Goal: Task Accomplishment & Management: Use online tool/utility

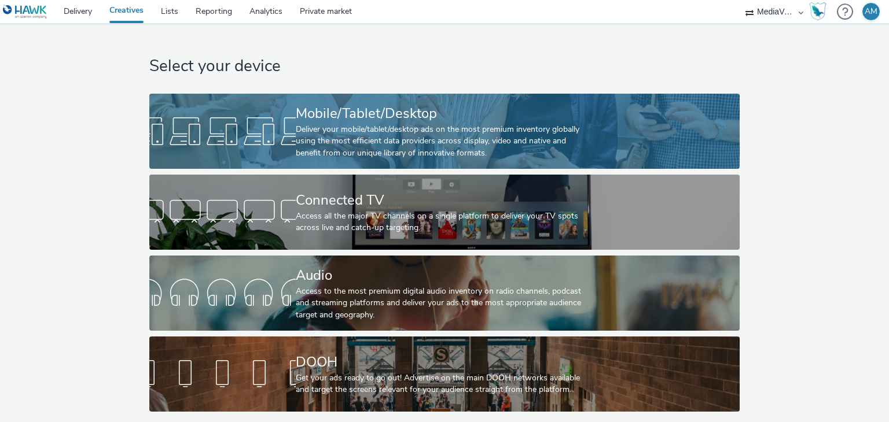
click at [368, 138] on div "Deliver your mobile/tablet/desktop ads on the most premium inventory globally u…" at bounding box center [442, 141] width 293 height 35
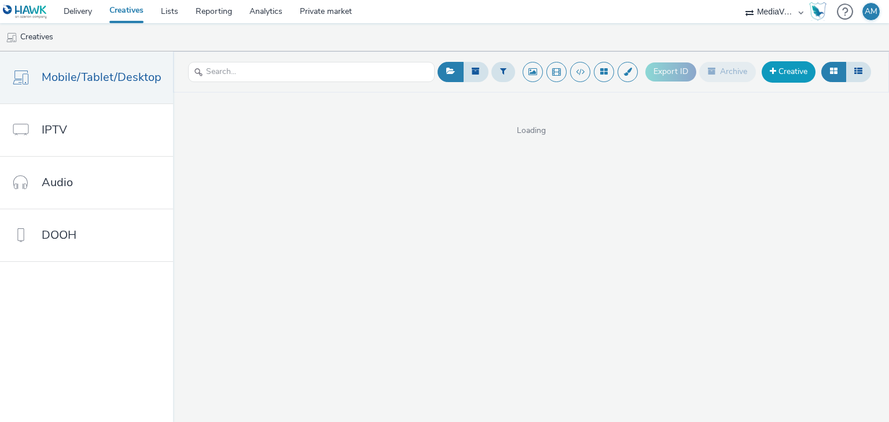
click at [808, 72] on link "Creative" at bounding box center [789, 71] width 54 height 21
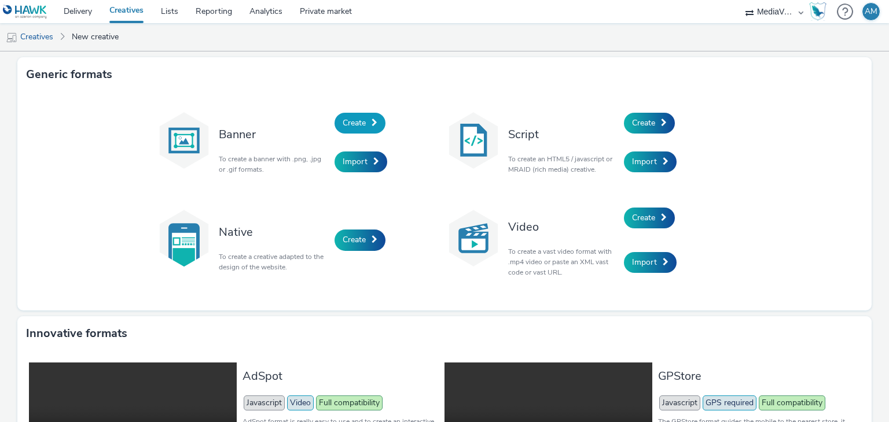
click at [368, 127] on link "Create" at bounding box center [359, 123] width 51 height 21
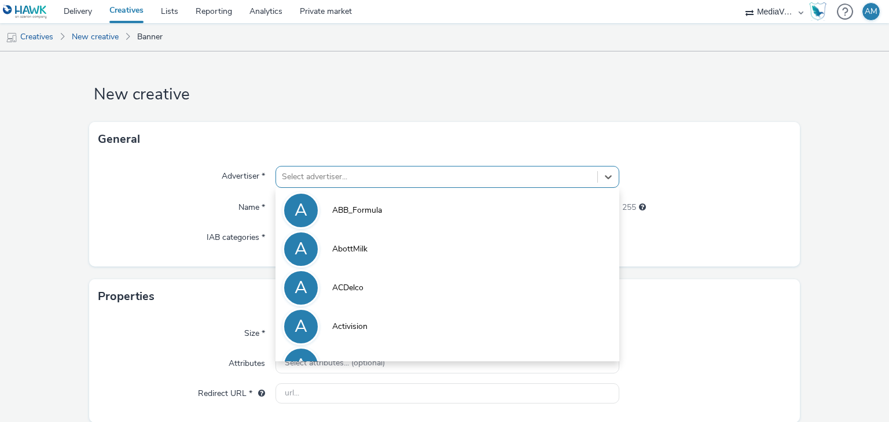
click at [352, 175] on div at bounding box center [436, 177] width 309 height 14
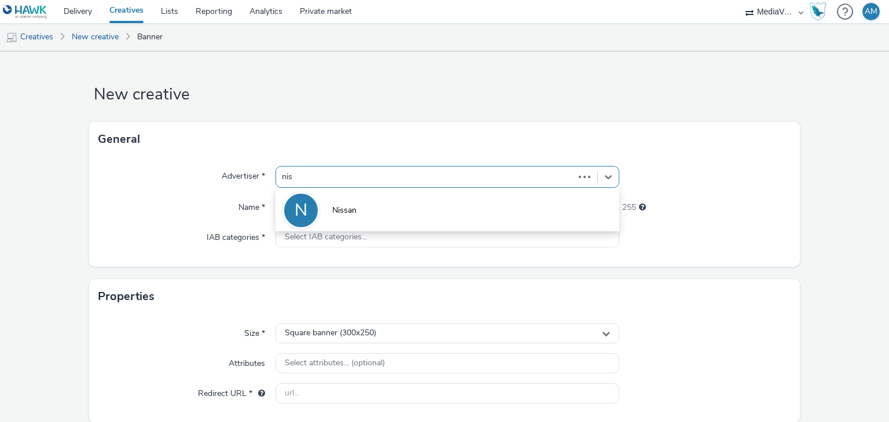
type input "niss"
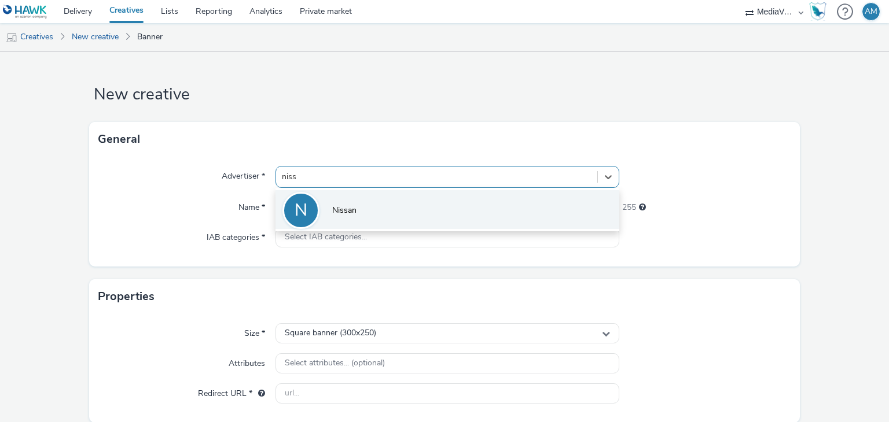
click at [347, 218] on li "N Nissan" at bounding box center [446, 209] width 343 height 39
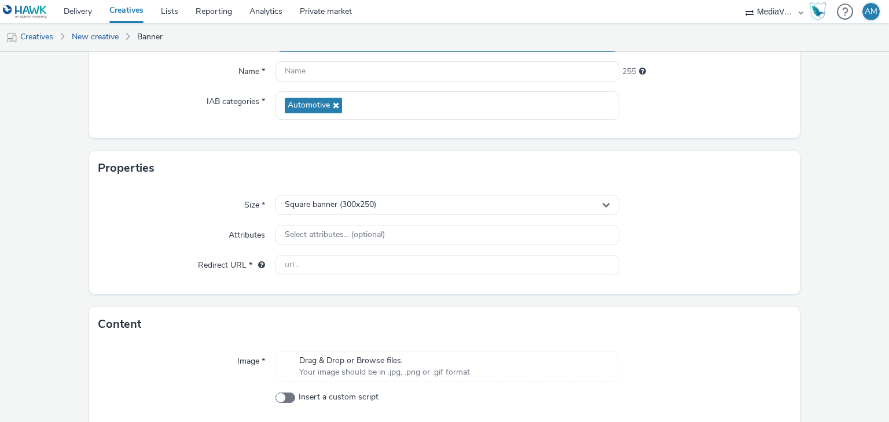
scroll to position [137, 0]
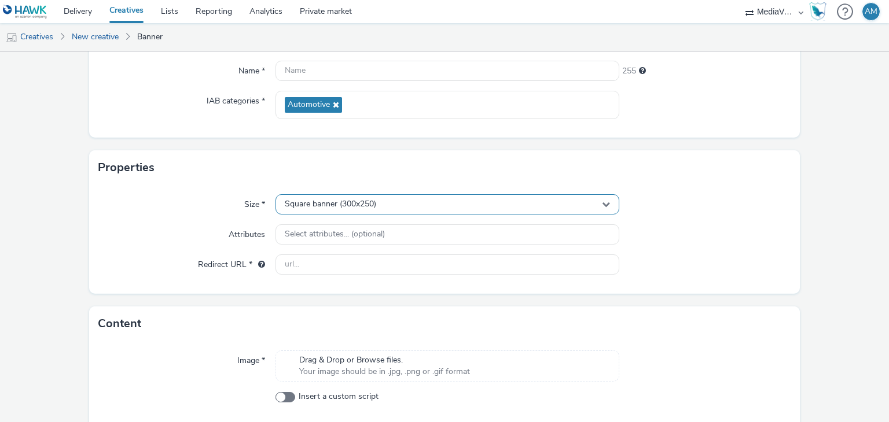
click at [434, 205] on div "Square banner (300x250)" at bounding box center [446, 204] width 343 height 20
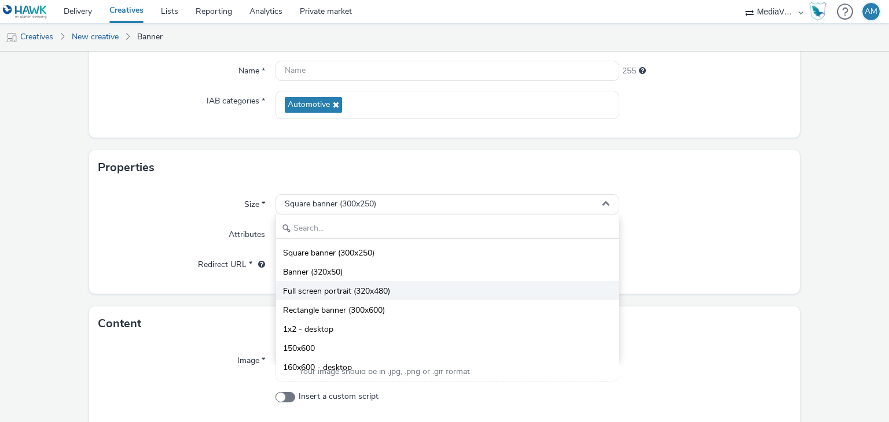
click at [385, 283] on li "Full screen portrait (320x480)" at bounding box center [447, 290] width 342 height 19
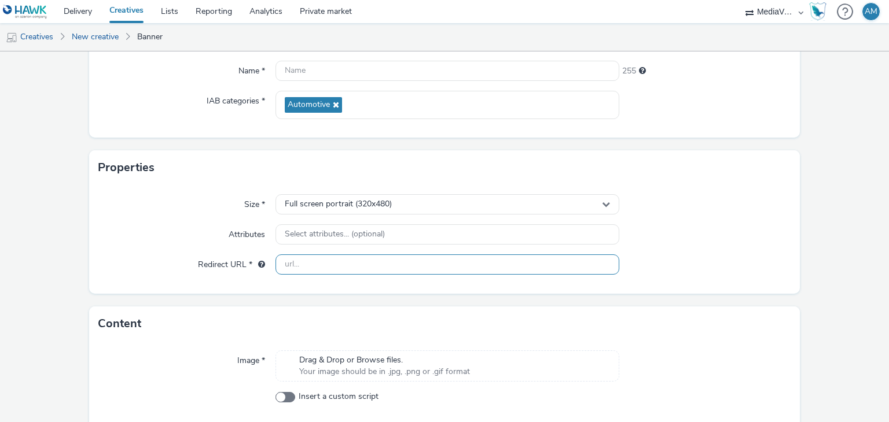
click at [463, 267] on input "text" at bounding box center [446, 265] width 343 height 20
type input "[URL][DOMAIN_NAME]"
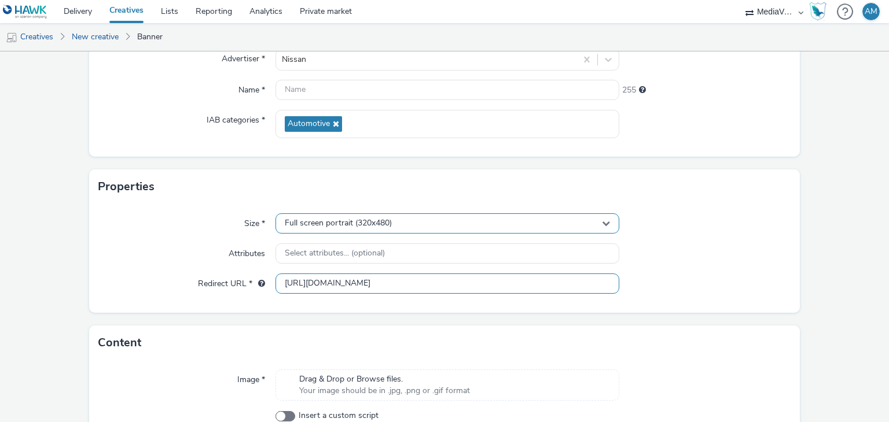
scroll to position [187, 0]
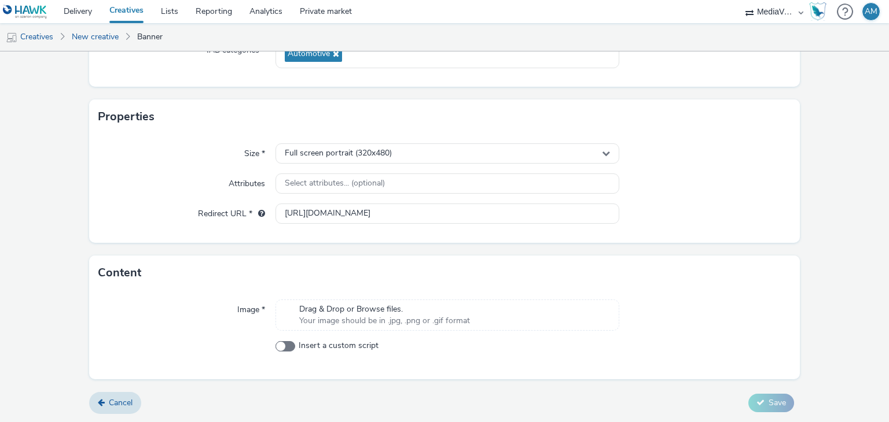
click at [395, 306] on span "Drag & Drop or Browse files." at bounding box center [384, 310] width 171 height 12
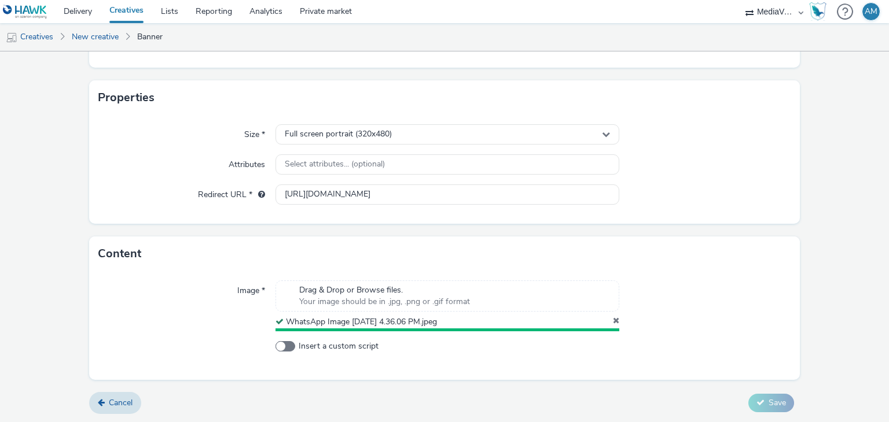
scroll to position [204, 0]
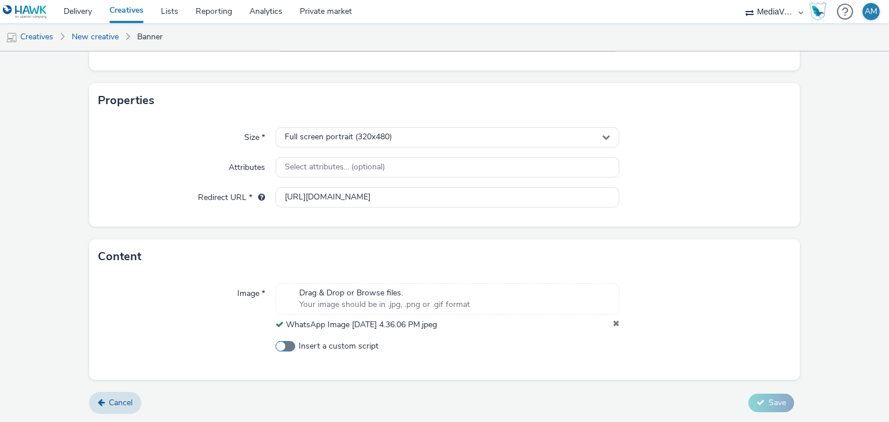
click at [306, 345] on span "Insert a custom script" at bounding box center [339, 347] width 80 height 12
click at [283, 345] on input "Insert a custom script" at bounding box center [279, 347] width 8 height 8
checkbox input "true"
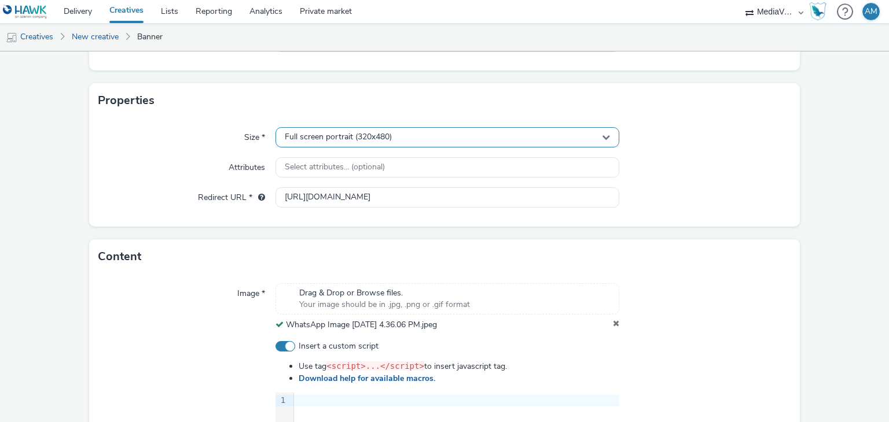
scroll to position [0, 0]
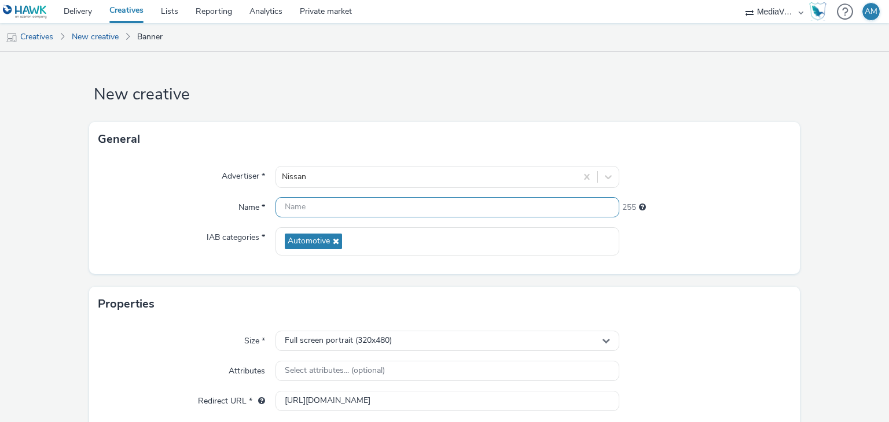
paste input "ResolutionMedia_NA_NA_MUL_RON|LearnMore|Performance_1x1_MUL_SS_NA_CPM_CNT_VSS_A…"
click at [338, 204] on input "ResolutionMedia_NA_NA_MUL_RON|LearnMore|Performance_1x1_MUL_SS_NA_CPM_CNT_VSS_A…" at bounding box center [446, 207] width 343 height 20
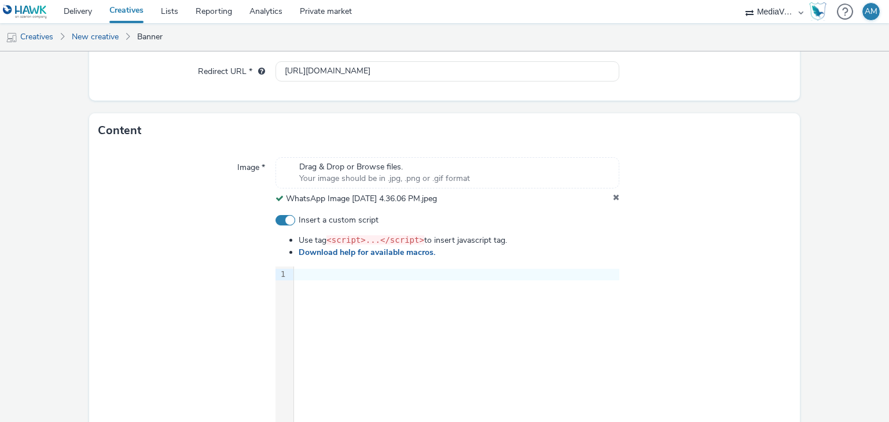
scroll to position [422, 0]
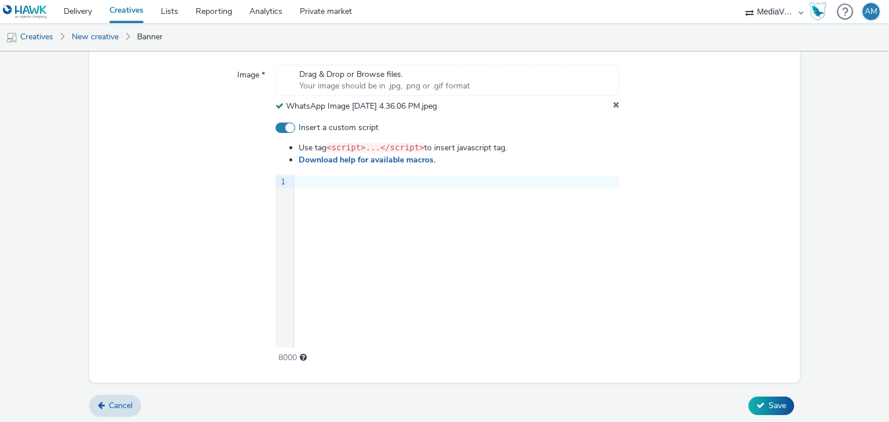
type input "ResolutionMedia_NA_NA_MUL_RON|LearnMore|Performance_1x1_MUL_SS_NA_CPM_CNT_VSS_A…"
click at [395, 223] on div "9 1 ›" at bounding box center [446, 261] width 343 height 174
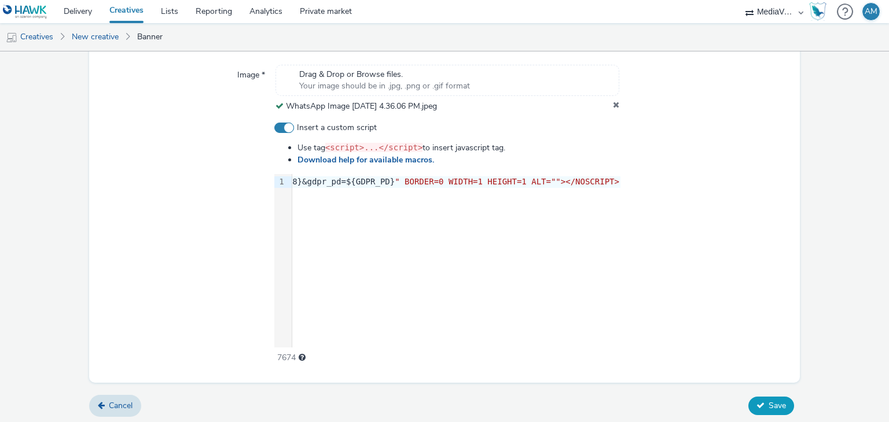
click at [771, 408] on span "Save" at bounding box center [776, 405] width 17 height 11
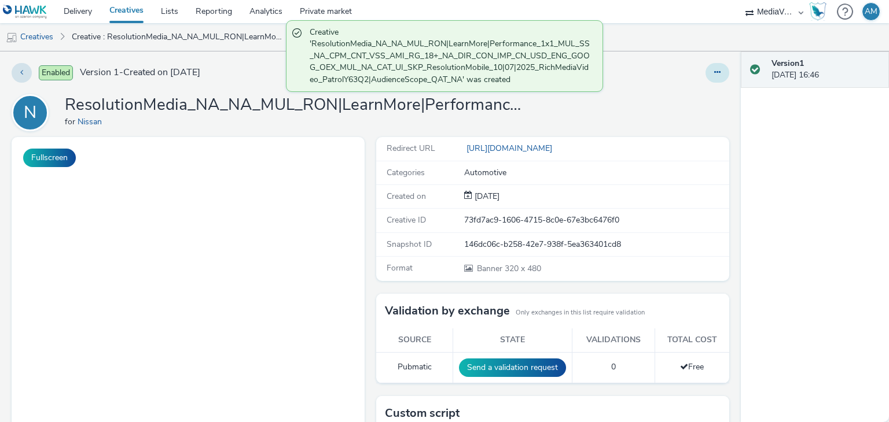
click at [718, 71] on button at bounding box center [717, 73] width 24 height 20
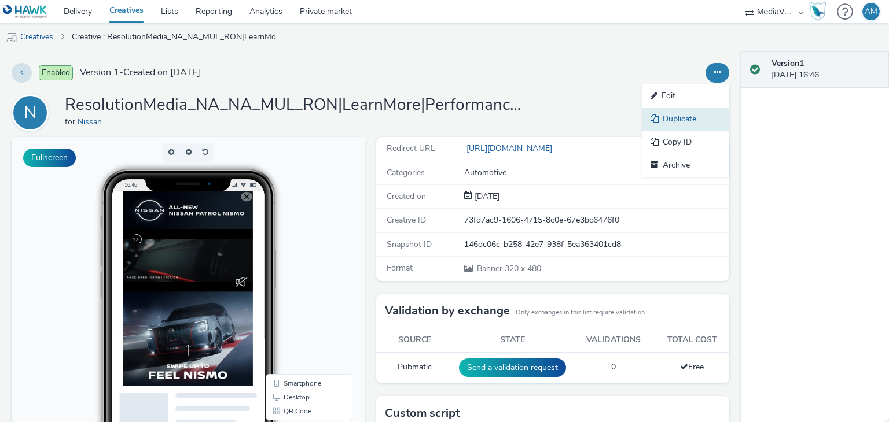
click at [689, 118] on link "Duplicate" at bounding box center [685, 119] width 87 height 23
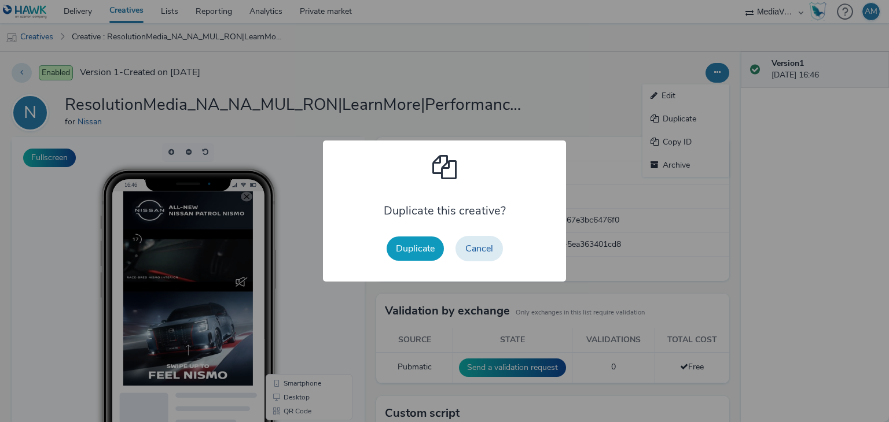
click at [428, 241] on button "Duplicate" at bounding box center [415, 249] width 57 height 24
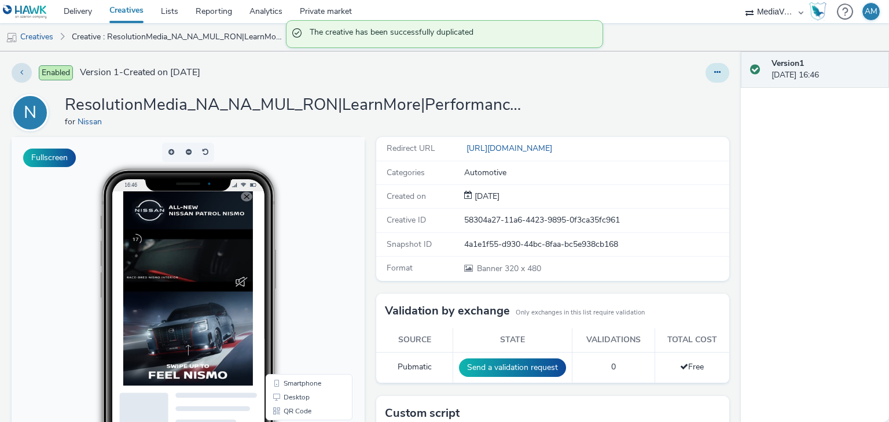
click at [716, 70] on button at bounding box center [717, 73] width 24 height 20
click at [671, 97] on link "Edit" at bounding box center [685, 95] width 87 height 23
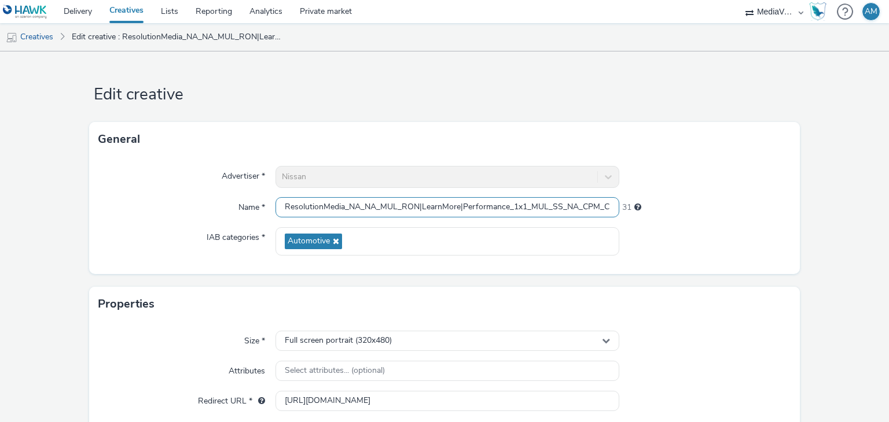
click at [404, 216] on input "ResolutionMedia_NA_NA_MUL_RON|LearnMore|Performance_1x1_MUL_SS_NA_CPM_CNT_VSS_A…" at bounding box center [446, 207] width 343 height 20
paste input "OMN_NA"
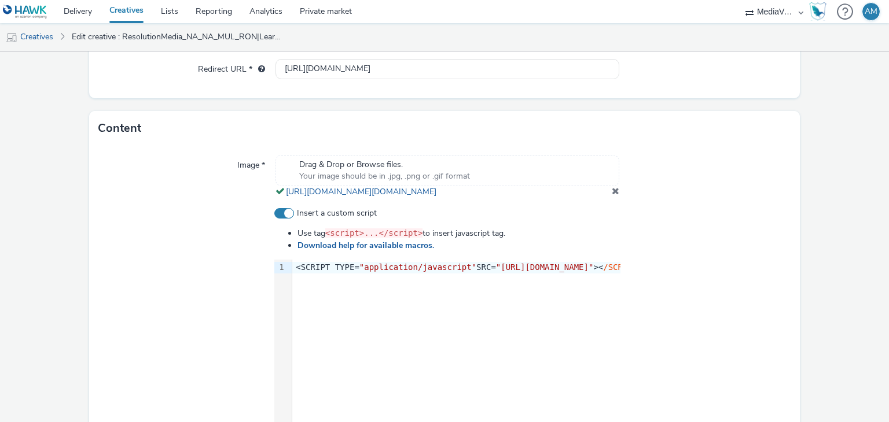
scroll to position [343, 0]
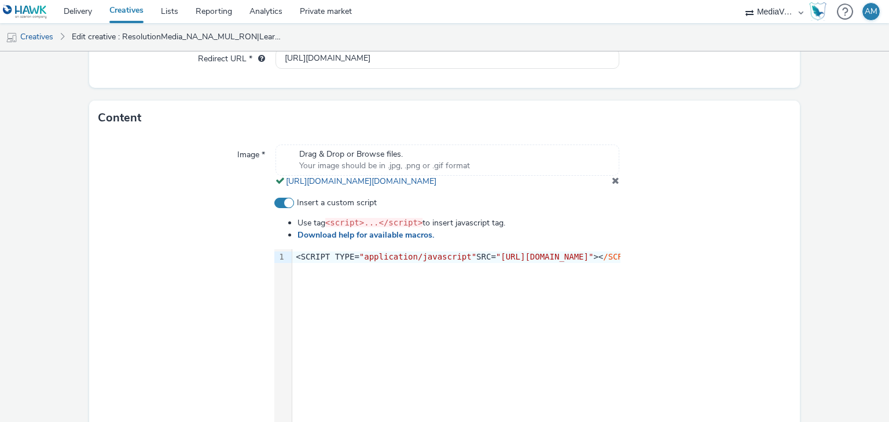
type input "ResolutionMedia_NA_NA_MUL_RON|LearnMore|Performance_1x1_MUL_SS_NA_CPM_CNT_VSS_A…"
click at [417, 322] on div "9 1 › <SCRIPT TYPE= "application/javascript" SRC= "[URL][DOMAIN_NAME]" >< /SCRI…" at bounding box center [447, 336] width 346 height 174
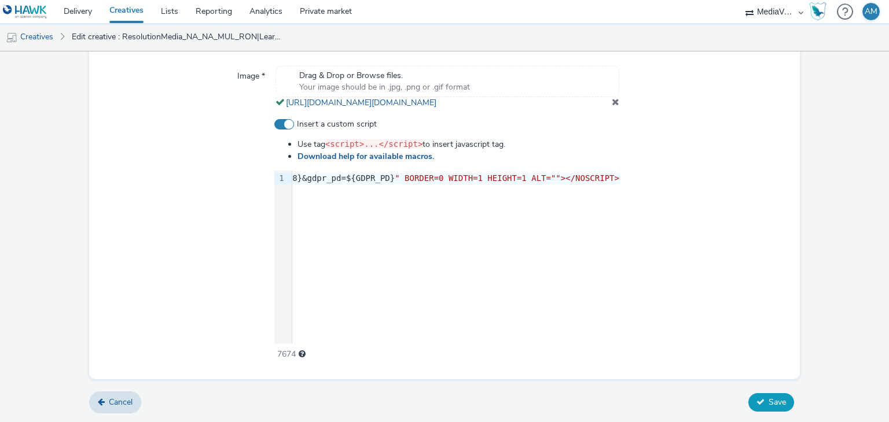
click at [762, 408] on button "Save" at bounding box center [771, 402] width 46 height 19
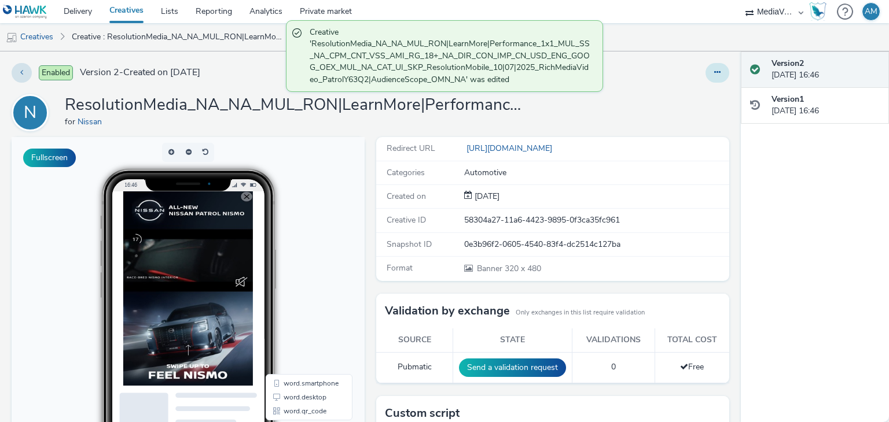
click at [705, 72] on button at bounding box center [717, 73] width 24 height 20
click at [661, 118] on link "Duplicate" at bounding box center [685, 119] width 87 height 23
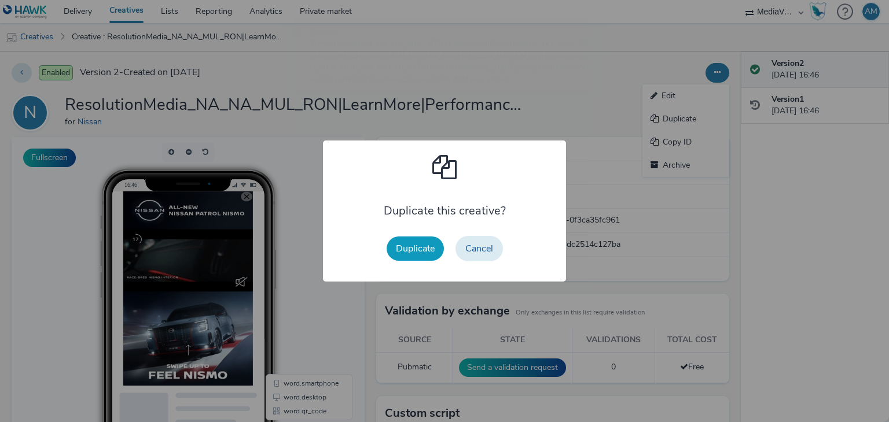
click at [432, 248] on button "Duplicate" at bounding box center [415, 249] width 57 height 24
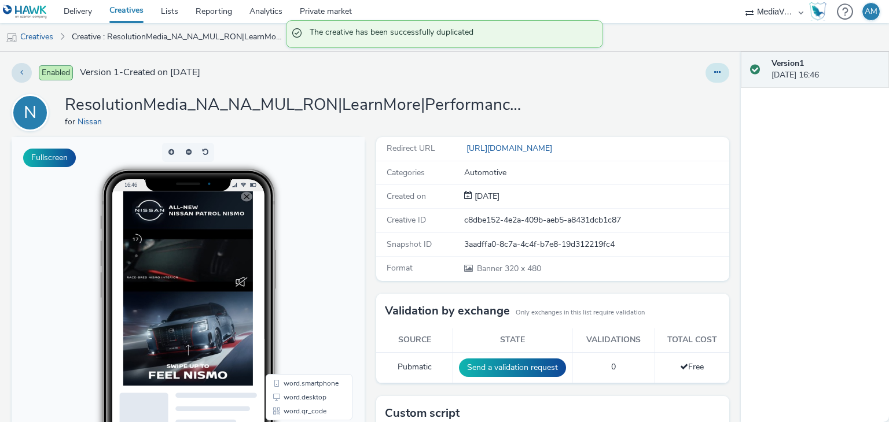
click at [714, 75] on icon at bounding box center [717, 72] width 6 height 8
click at [665, 104] on link "Edit" at bounding box center [685, 95] width 87 height 23
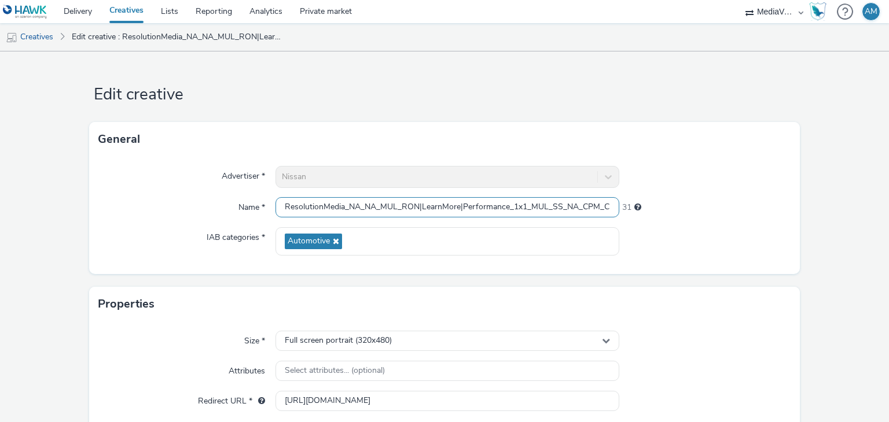
click at [426, 208] on input "ResolutionMedia_NA_NA_MUL_RON|LearnMore|Performance_1x1_MUL_SS_NA_CPM_CNT_VSS_A…" at bounding box center [446, 207] width 343 height 20
paste input "KWT_NA"
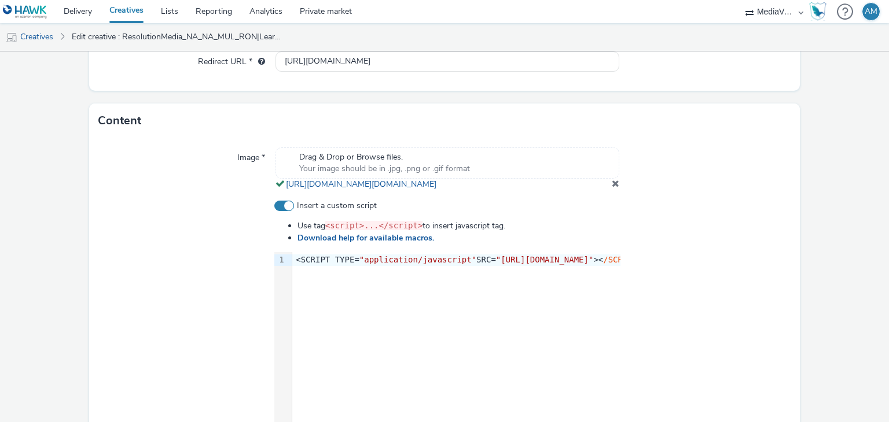
scroll to position [442, 0]
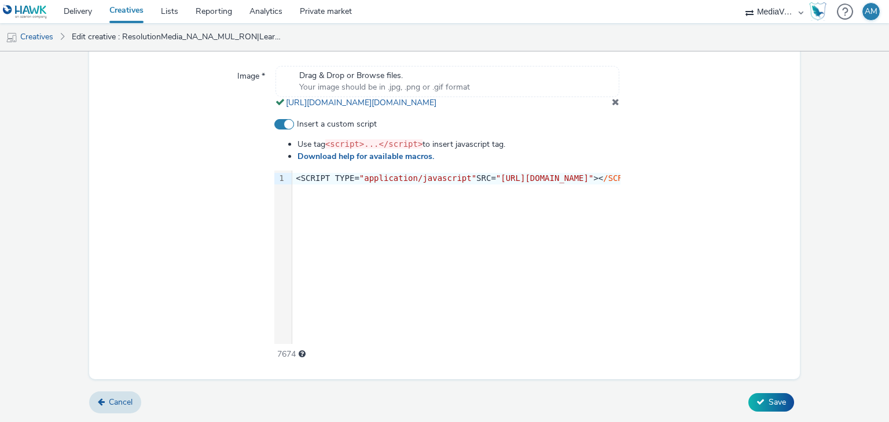
type input "ResolutionMedia_NA_NA_MUL_RON|LearnMore|Performance_1x1_MUL_SS_NA_CPM_CNT_VSS_A…"
click at [442, 277] on div "9 1 › <SCRIPT TYPE= "application/javascript" SRC= "[URL][DOMAIN_NAME]" >< /SCRI…" at bounding box center [447, 258] width 346 height 174
click at [748, 396] on button "Save" at bounding box center [771, 402] width 46 height 19
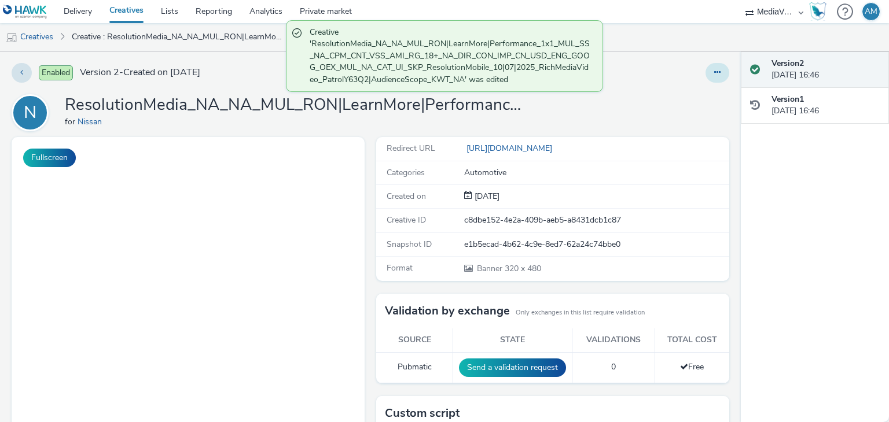
click at [705, 65] on button at bounding box center [717, 73] width 24 height 20
click at [670, 113] on link "Duplicate" at bounding box center [685, 119] width 87 height 23
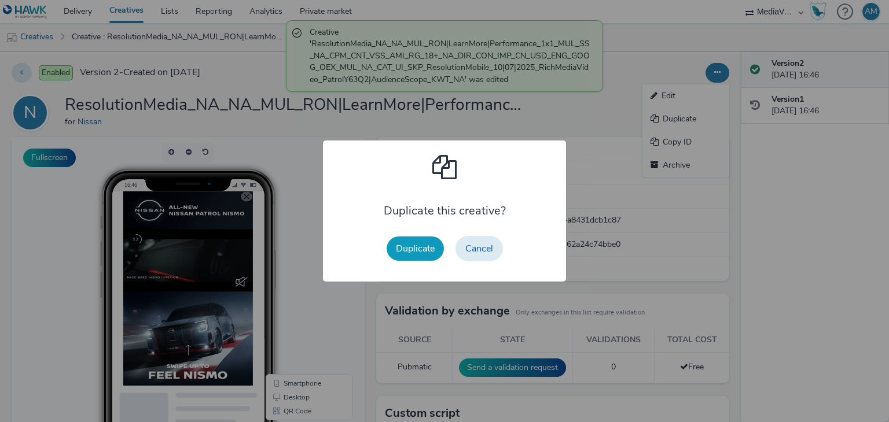
click at [407, 255] on button "Duplicate" at bounding box center [415, 249] width 57 height 24
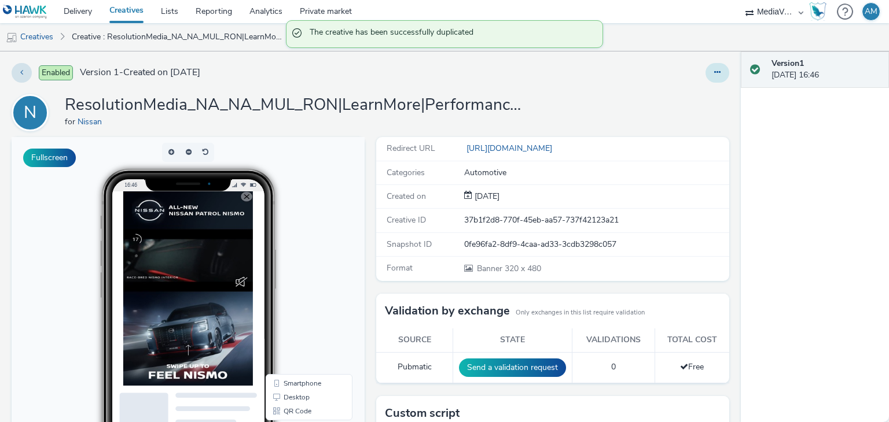
click at [713, 72] on button at bounding box center [717, 73] width 24 height 20
click at [684, 90] on link "Edit" at bounding box center [685, 95] width 87 height 23
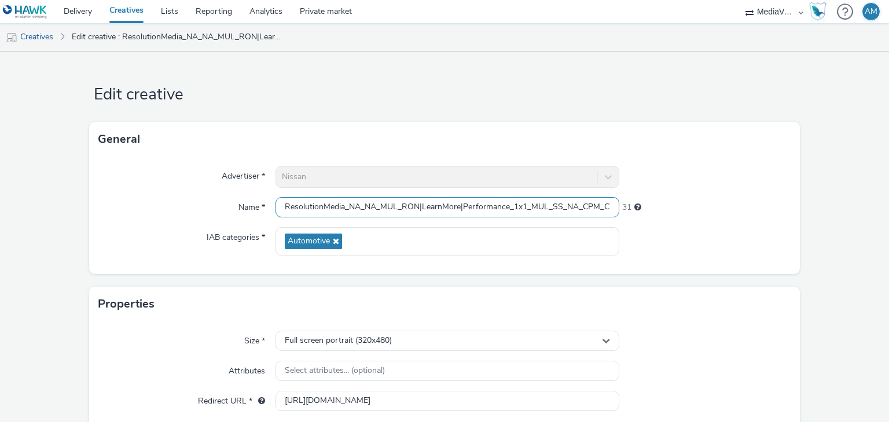
click at [396, 211] on input "ResolutionMedia_NA_NA_MUL_RON|LearnMore|Performance_1x1_MUL_SS_NA_CPM_CNT_VSS_A…" at bounding box center [446, 207] width 343 height 20
paste input "DXB_NA"
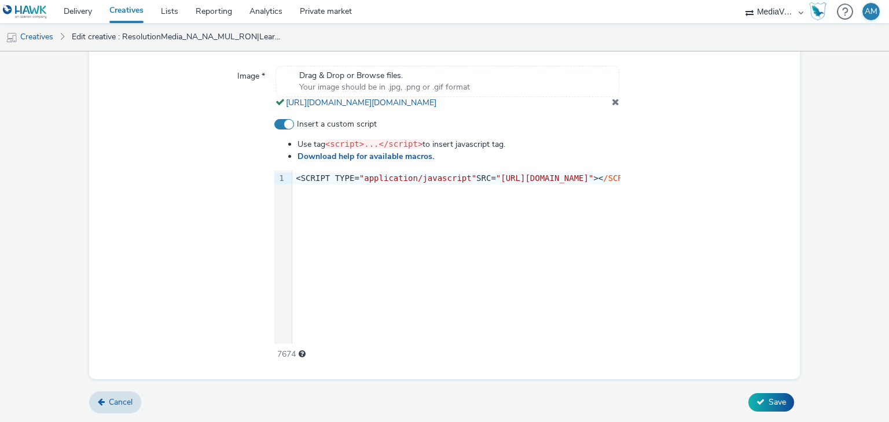
type input "ResolutionMedia_NA_NA_MUL_RON|LearnMore|Performance_1x1_MUL_SS_NA_CPM_CNT_VSS_A…"
click at [439, 269] on div "9 1 › <SCRIPT TYPE= "application/javascript" SRC= "[URL][DOMAIN_NAME]" >< /SCRI…" at bounding box center [447, 258] width 346 height 174
click at [768, 399] on span "Save" at bounding box center [776, 402] width 17 height 11
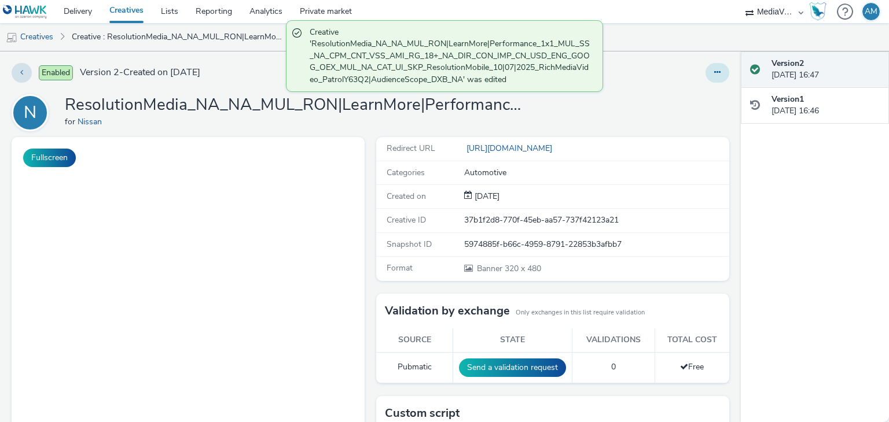
click at [705, 68] on button at bounding box center [717, 73] width 24 height 20
click at [675, 123] on link "Duplicate" at bounding box center [685, 119] width 87 height 23
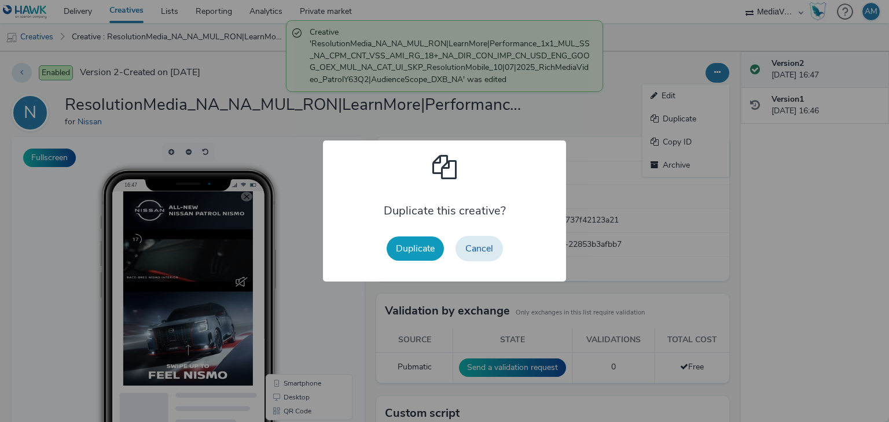
click at [413, 256] on button "Duplicate" at bounding box center [415, 249] width 57 height 24
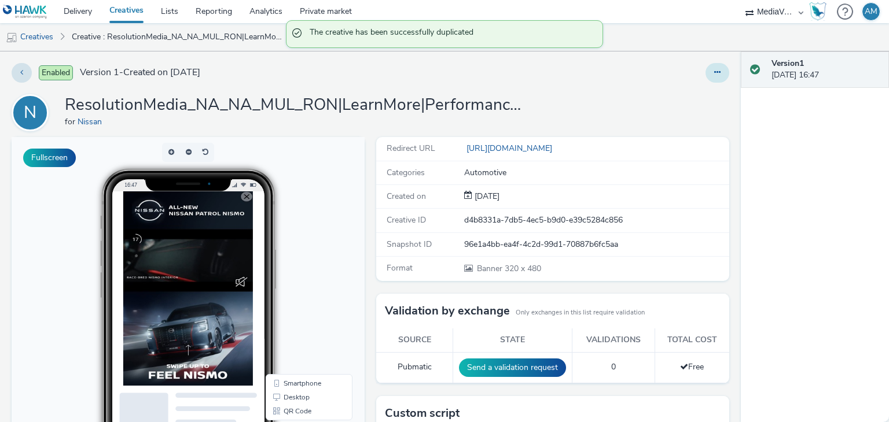
click at [711, 78] on button at bounding box center [717, 73] width 24 height 20
click at [682, 90] on link "Edit" at bounding box center [685, 95] width 87 height 23
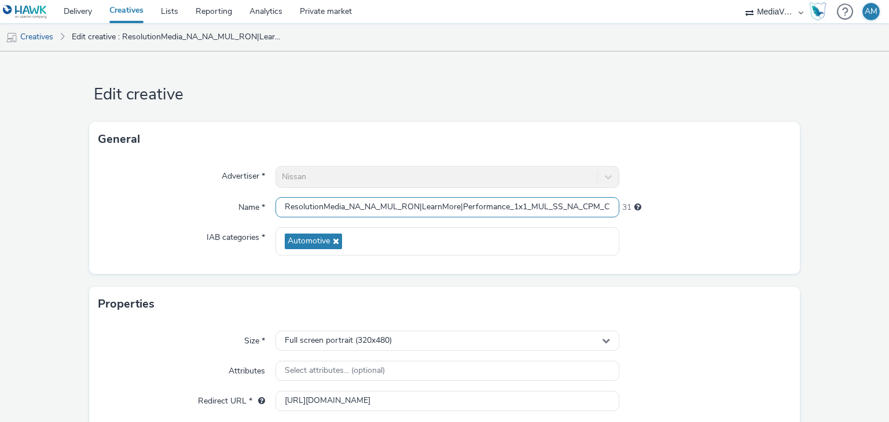
click at [471, 205] on input "ResolutionMedia_NA_NA_MUL_RON|LearnMore|Performance_1x1_MUL_SS_NA_CPM_CNT_VSS_A…" at bounding box center [446, 207] width 343 height 20
paste input "BAH_NA"
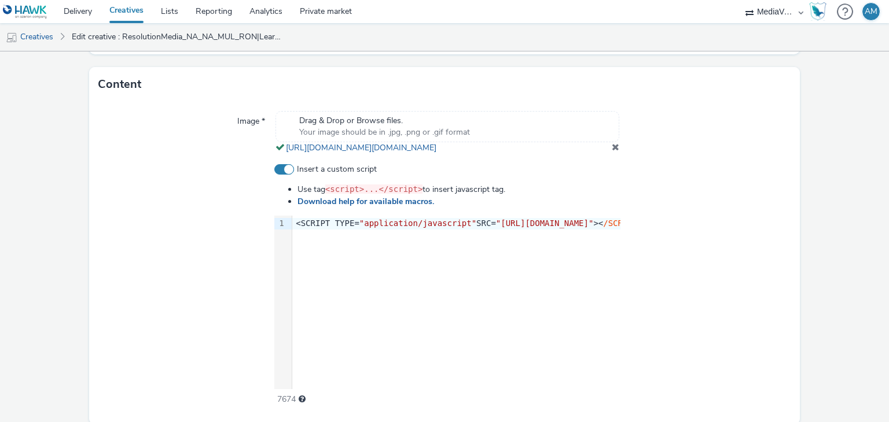
scroll to position [423, 0]
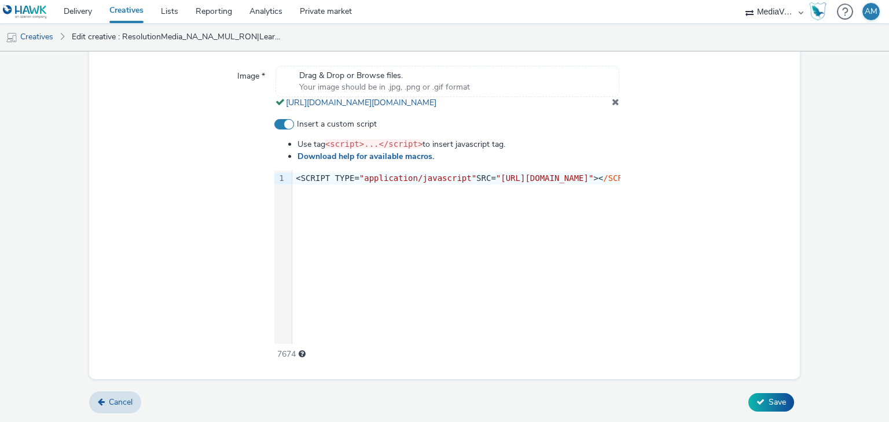
type input "ResolutionMedia_NA_NA_MUL_RON|LearnMore|Performance_1x1_MUL_SS_NA_CPM_CNT_VSS_A…"
click at [469, 301] on div "9 1 › <SCRIPT TYPE= "application/javascript" SRC= "[URL][DOMAIN_NAME]" >< /SCRI…" at bounding box center [447, 258] width 346 height 174
click at [773, 408] on span "Save" at bounding box center [776, 402] width 17 height 11
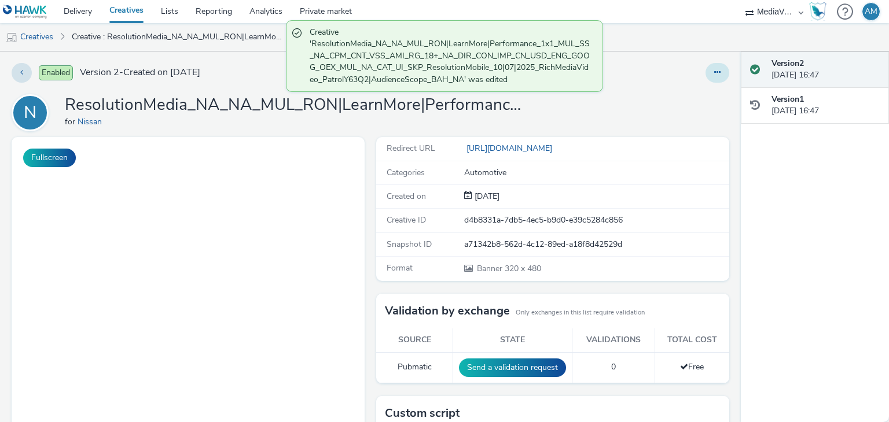
click at [705, 79] on button at bounding box center [717, 73] width 24 height 20
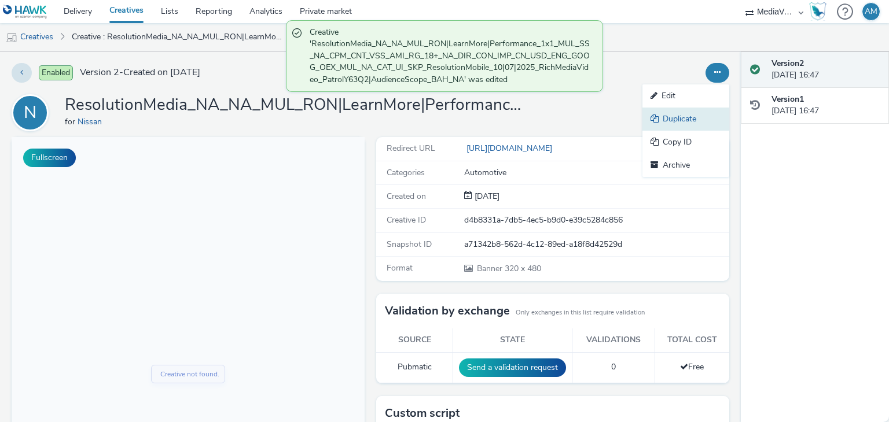
click at [677, 120] on link "Duplicate" at bounding box center [685, 119] width 87 height 23
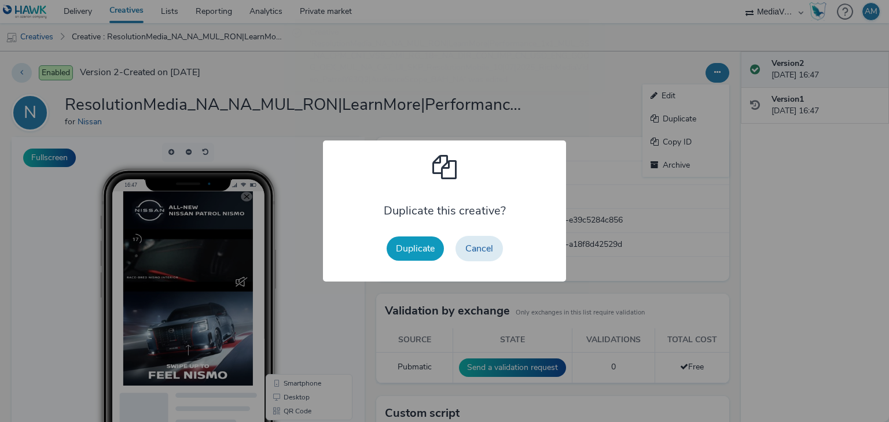
click at [414, 257] on button "Duplicate" at bounding box center [415, 249] width 57 height 24
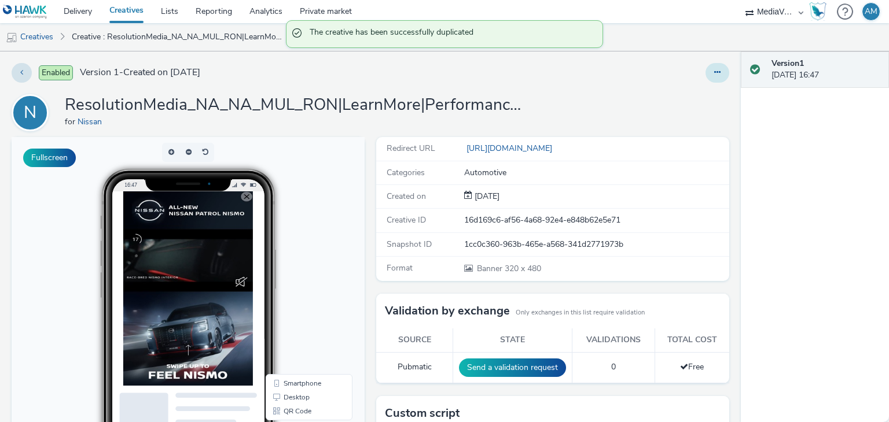
click at [714, 71] on icon at bounding box center [717, 72] width 6 height 8
click at [694, 88] on link "Edit" at bounding box center [685, 95] width 87 height 23
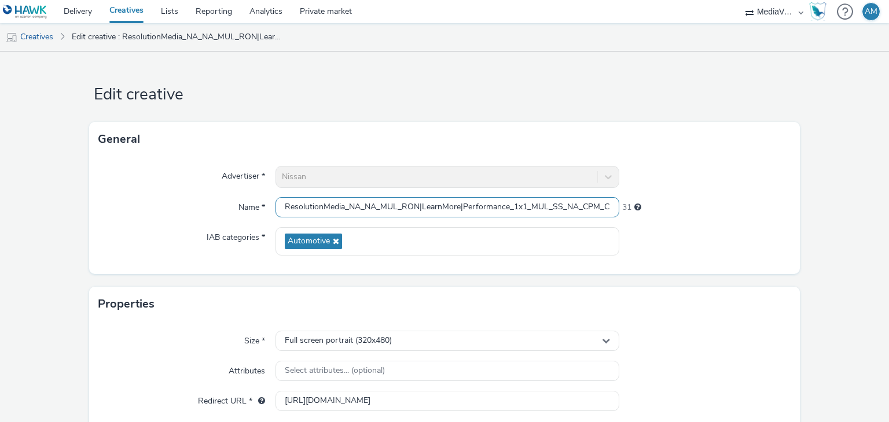
click at [517, 209] on input "ResolutionMedia_NA_NA_MUL_RON|LearnMore|Performance_1x1_MUL_SS_NA_CPM_CNT_VSS_A…" at bounding box center [446, 207] width 343 height 20
paste input "AUH_NA"
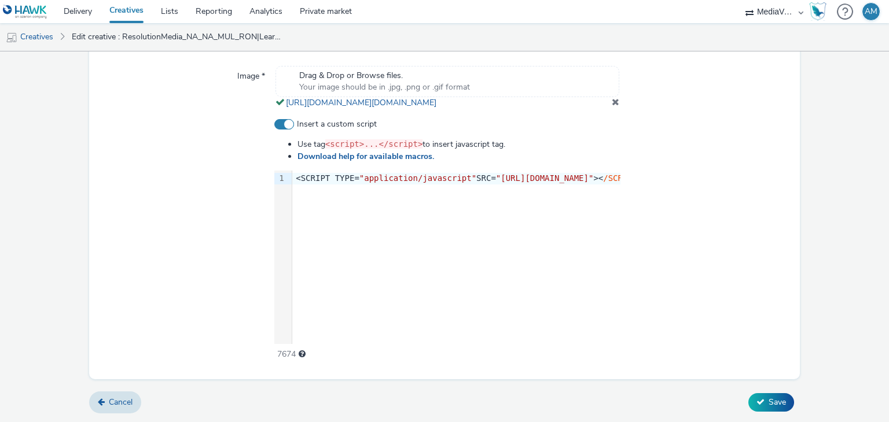
scroll to position [441, 0]
type input "ResolutionMedia_NA_NA_MUL_RON|LearnMore|Performance_1x1_MUL_SS_NA_CPM_CNT_VSS_A…"
click at [499, 273] on div "9 1 › <SCRIPT TYPE= "application/javascript" SRC= "[URL][DOMAIN_NAME]" >< /SCRI…" at bounding box center [447, 258] width 346 height 174
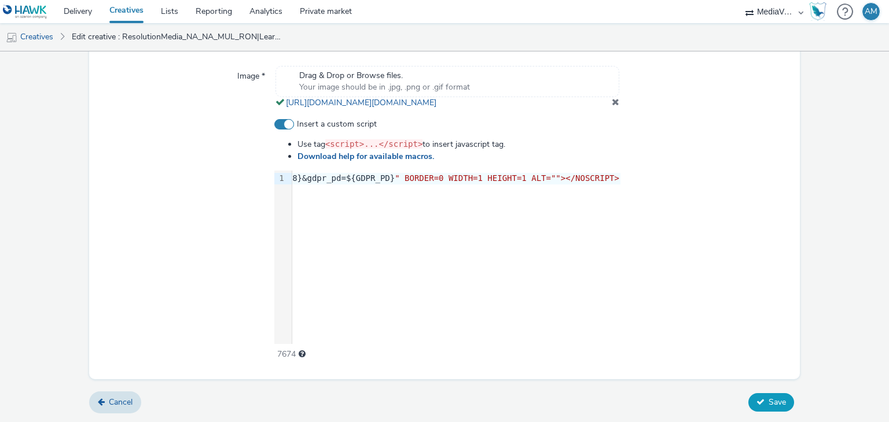
click at [772, 402] on span "Save" at bounding box center [776, 402] width 17 height 11
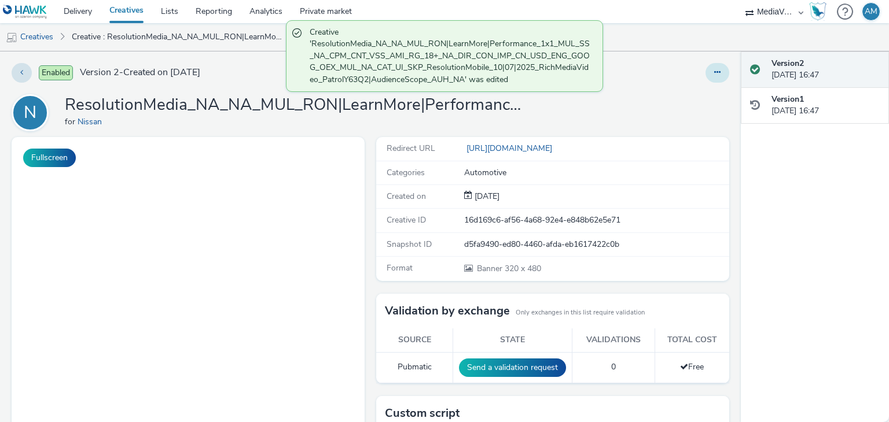
click at [705, 78] on button at bounding box center [717, 73] width 24 height 20
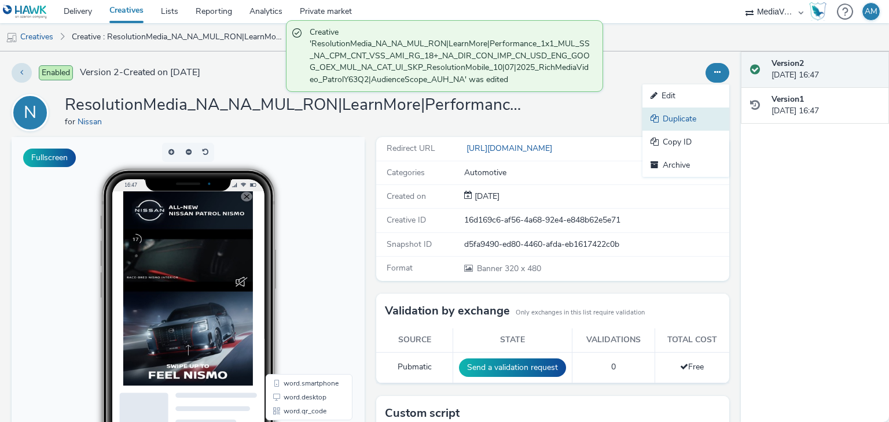
click at [681, 122] on link "Duplicate" at bounding box center [685, 119] width 87 height 23
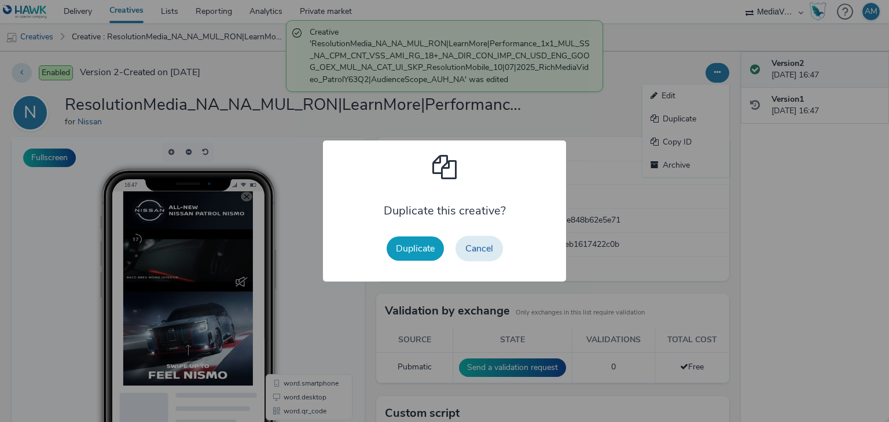
click at [414, 250] on button "Duplicate" at bounding box center [415, 249] width 57 height 24
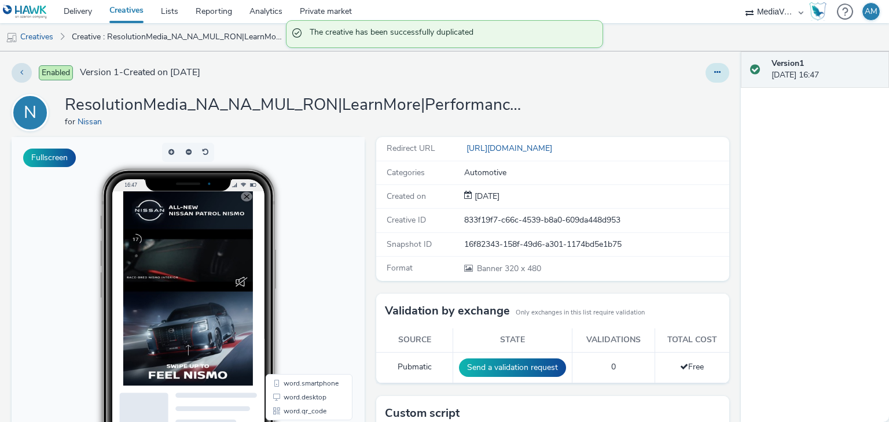
click at [714, 74] on icon at bounding box center [717, 72] width 6 height 8
click at [692, 90] on link "Edit" at bounding box center [685, 95] width 87 height 23
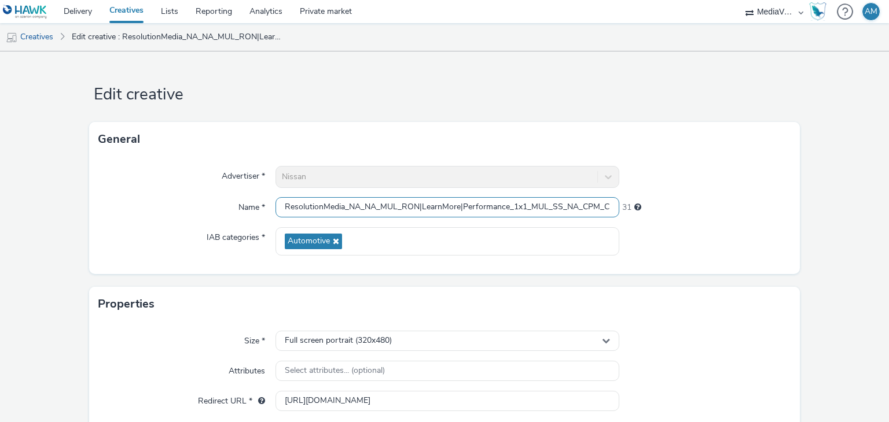
click at [488, 210] on input "ResolutionMedia_NA_NA_MUL_RON|LearnMore|Performance_1x1_MUL_SS_NA_CPM_CNT_VSS_A…" at bounding box center [446, 207] width 343 height 20
paste input "ARB_GOOG_OEX_MUL_NA_CAT_UI_SKP_ResolutionMobile_10|07|2025_RichMediaVideo_Patro…"
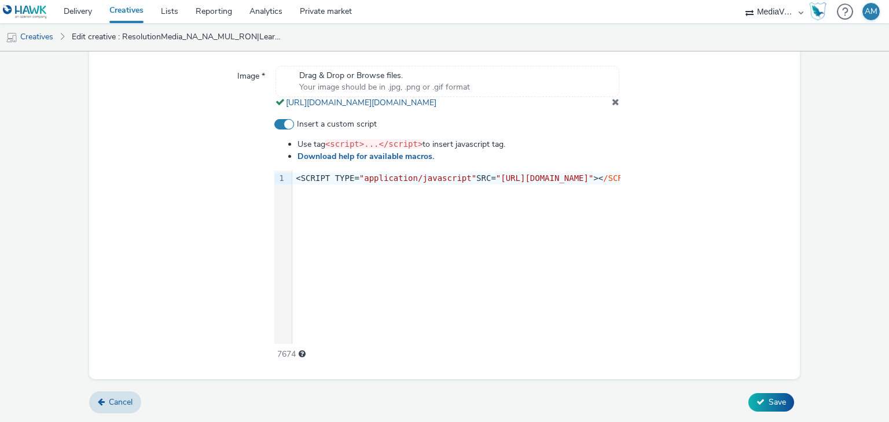
type input "ResolutionMedia_NA_NA_MUL_RON|LearnMore|Performance_1x1_MUL_SS_NA_CPM_CNT_VSS_A…"
click at [421, 259] on div "9 1 › <SCRIPT TYPE= "application/javascript" SRC= "[URL][DOMAIN_NAME]" >< /SCRI…" at bounding box center [447, 258] width 346 height 174
click at [775, 396] on button "Save" at bounding box center [771, 402] width 46 height 19
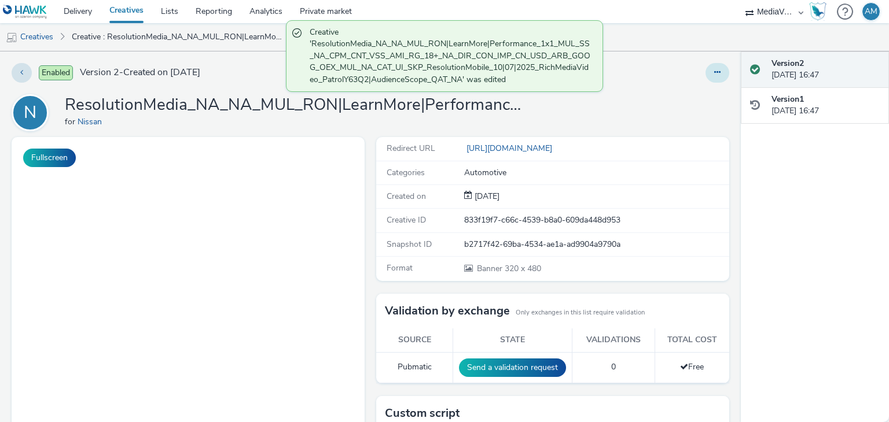
click at [712, 65] on button at bounding box center [717, 73] width 24 height 20
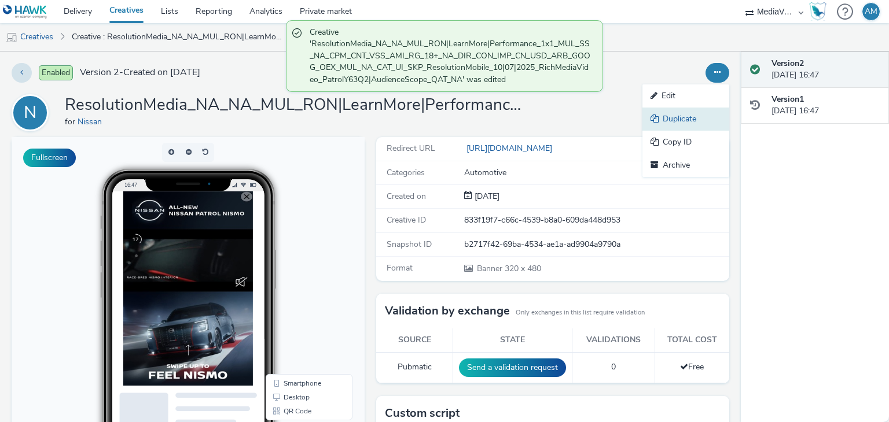
click at [671, 110] on link "Duplicate" at bounding box center [685, 119] width 87 height 23
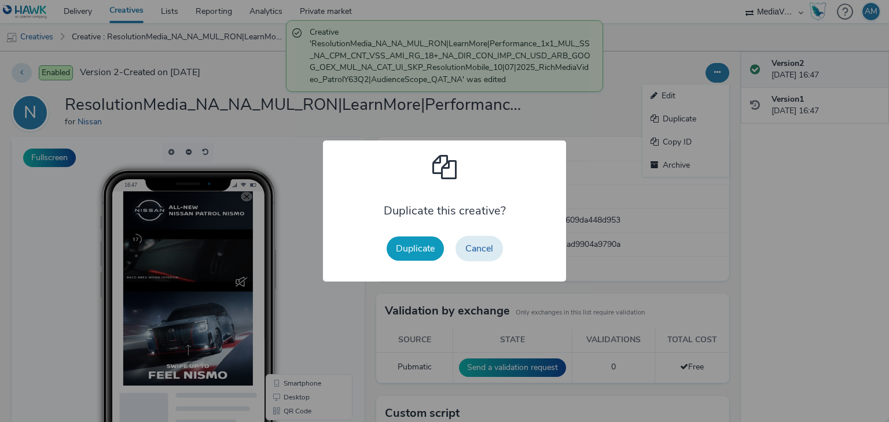
click at [423, 241] on button "Duplicate" at bounding box center [415, 249] width 57 height 24
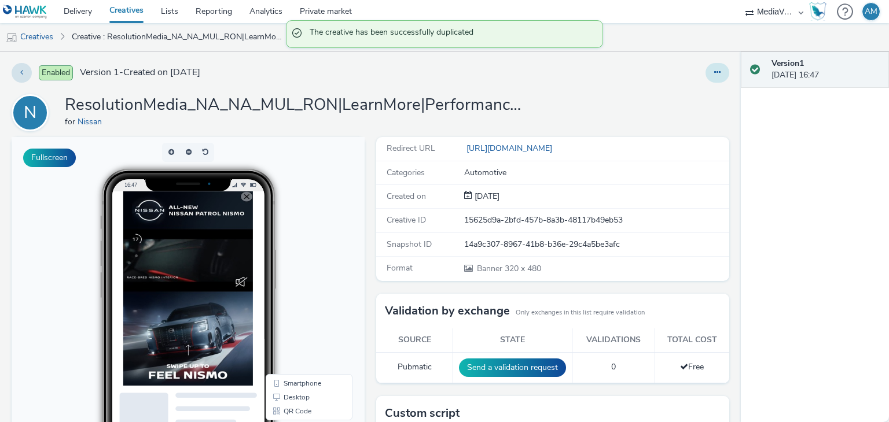
click at [710, 78] on button at bounding box center [717, 73] width 24 height 20
click at [703, 91] on link "Edit" at bounding box center [685, 95] width 87 height 23
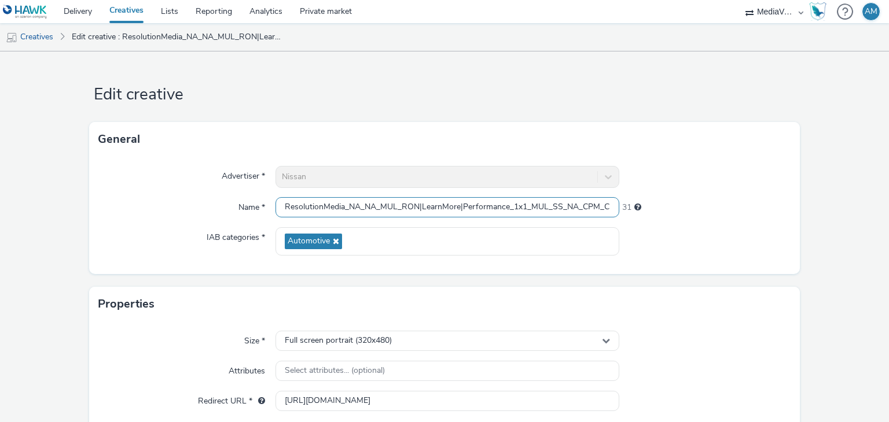
click at [507, 208] on input "ResolutionMedia_NA_NA_MUL_RON|LearnMore|Performance_1x1_MUL_SS_NA_CPM_CNT_VSS_A…" at bounding box center [446, 207] width 343 height 20
paste input "OMN_NA"
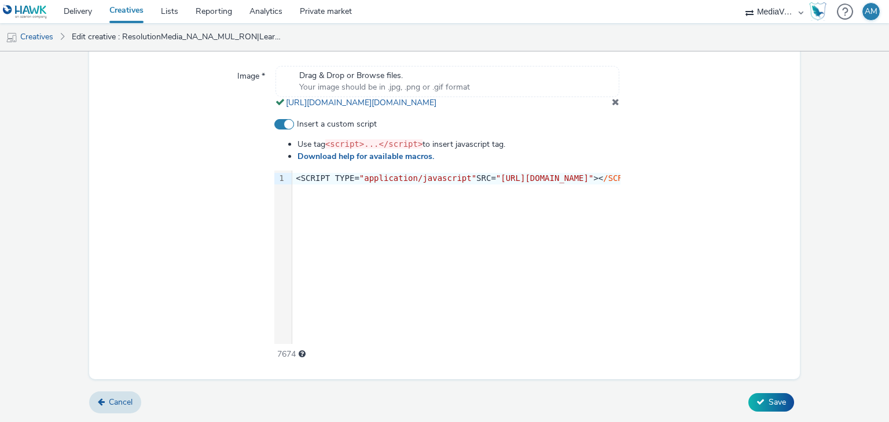
scroll to position [442, 0]
type input "ResolutionMedia_NA_NA_MUL_RON|LearnMore|Performance_1x1_MUL_SS_NA_CPM_CNT_VSS_A…"
click at [463, 264] on div "9 1 › <SCRIPT TYPE= "application/javascript" SRC= "[URL][DOMAIN_NAME]" >< /SCRI…" at bounding box center [447, 258] width 346 height 174
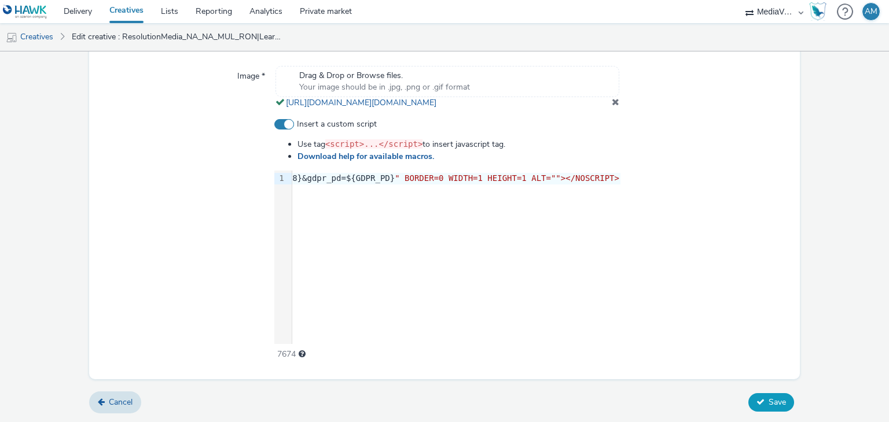
click at [769, 400] on span "Save" at bounding box center [776, 402] width 17 height 11
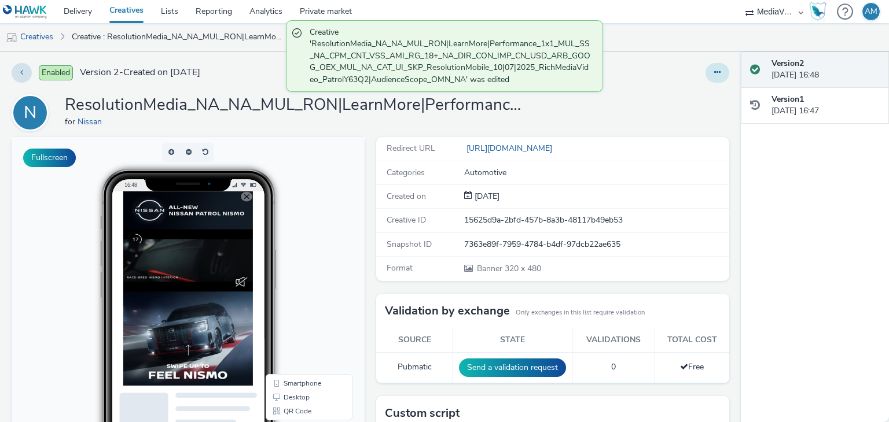
click at [714, 73] on icon at bounding box center [717, 72] width 6 height 8
click at [656, 116] on link "Duplicate" at bounding box center [685, 119] width 87 height 23
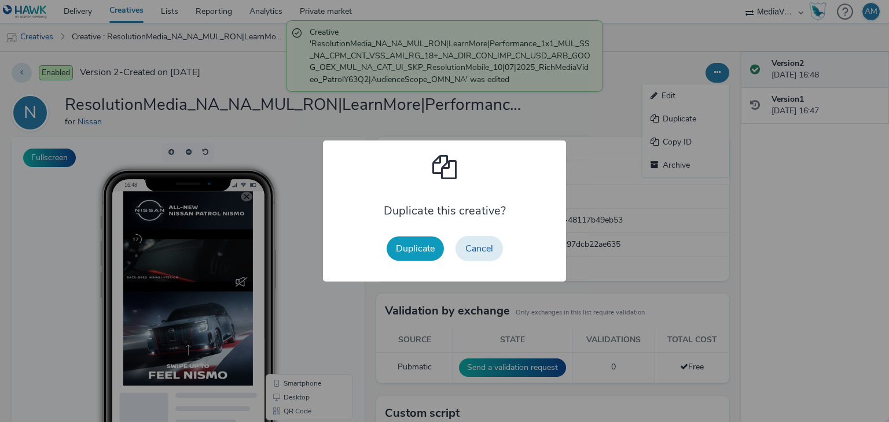
click at [428, 237] on button "Duplicate" at bounding box center [415, 249] width 57 height 24
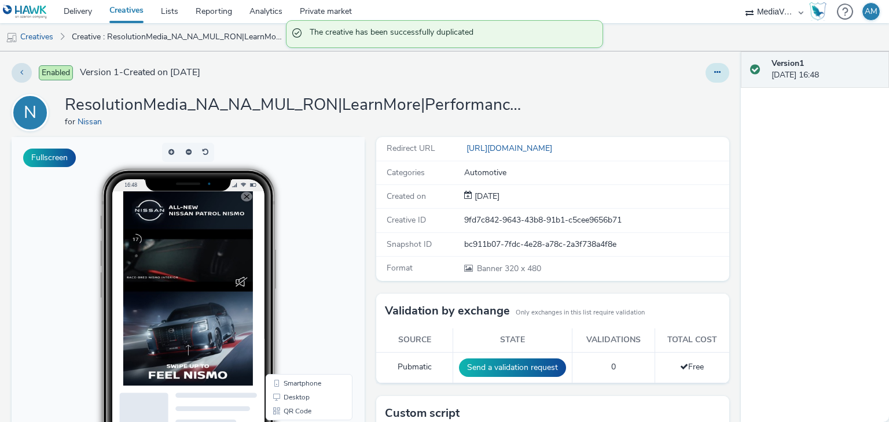
click at [714, 68] on icon at bounding box center [717, 72] width 6 height 8
click at [685, 93] on link "Edit" at bounding box center [685, 95] width 87 height 23
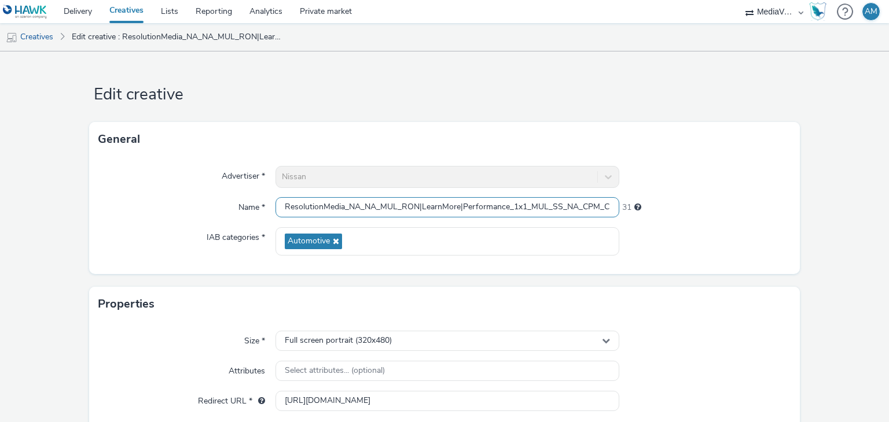
click at [487, 202] on input "ResolutionMedia_NA_NA_MUL_RON|LearnMore|Performance_1x1_MUL_SS_NA_CPM_CNT_VSS_A…" at bounding box center [446, 207] width 343 height 20
paste input "KWT_NA"
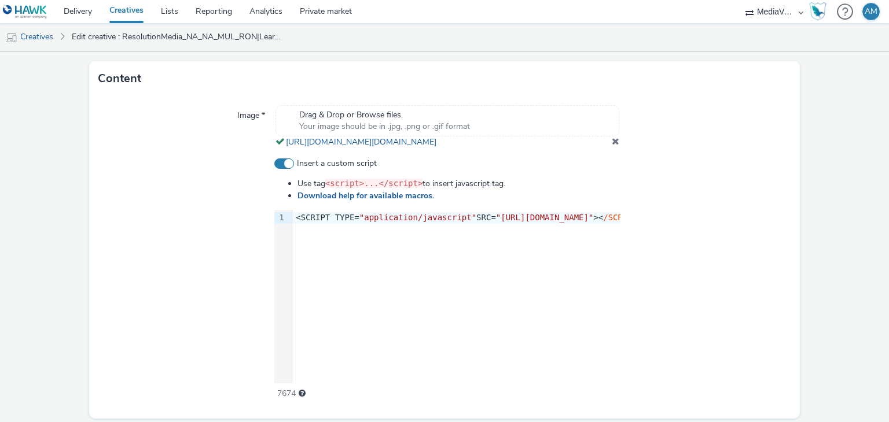
scroll to position [442, 0]
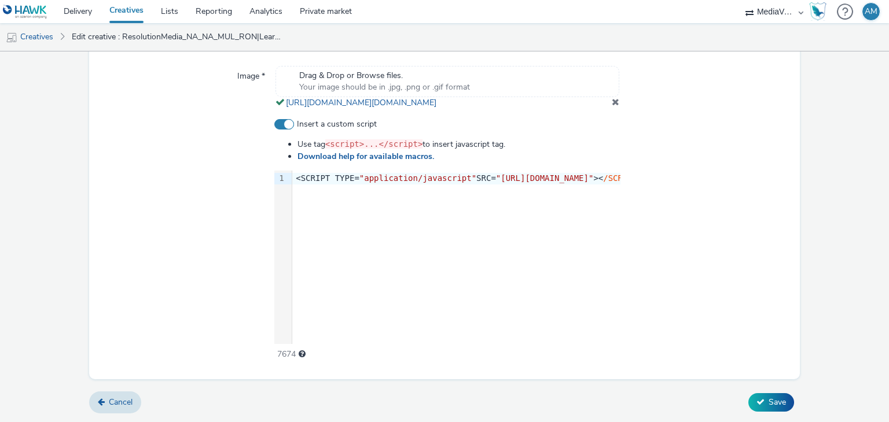
type input "ResolutionMedia_NA_NA_MUL_RON|LearnMore|Performance_1x1_MUL_SS_NA_CPM_CNT_VSS_A…"
click at [468, 244] on div "9 1 › <SCRIPT TYPE= "application/javascript" SRC= "[URL][DOMAIN_NAME]" >< /SCRI…" at bounding box center [447, 258] width 346 height 174
click at [759, 400] on button "Save" at bounding box center [771, 402] width 46 height 19
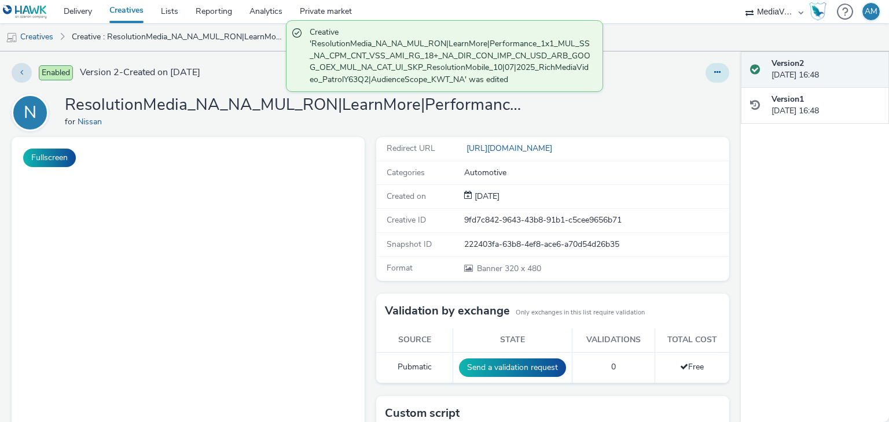
click at [705, 69] on button at bounding box center [717, 73] width 24 height 20
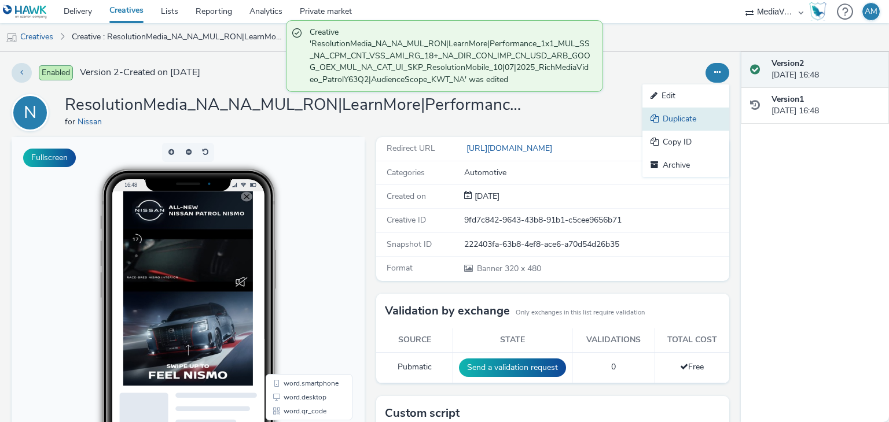
click at [671, 117] on link "Duplicate" at bounding box center [685, 119] width 87 height 23
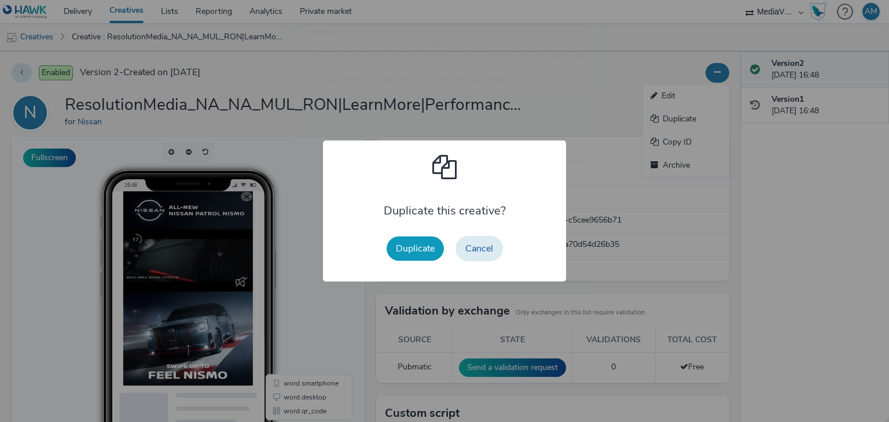
click at [408, 247] on button "Duplicate" at bounding box center [415, 249] width 57 height 24
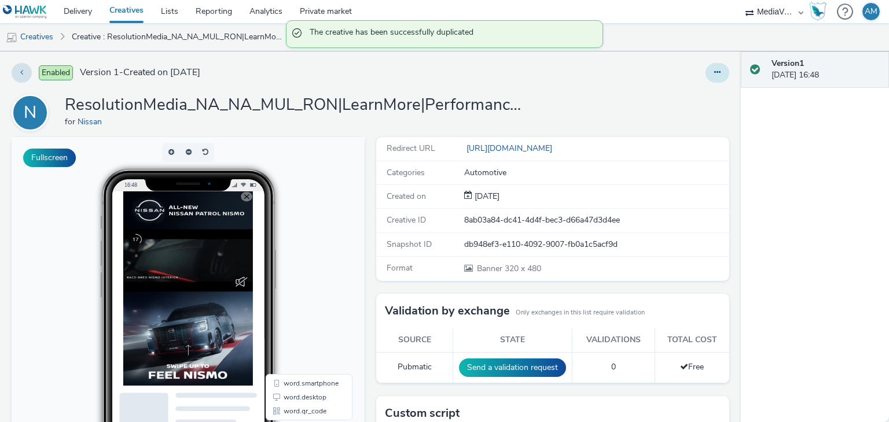
click at [708, 78] on button at bounding box center [717, 73] width 24 height 20
click at [686, 90] on link "Edit" at bounding box center [685, 95] width 87 height 23
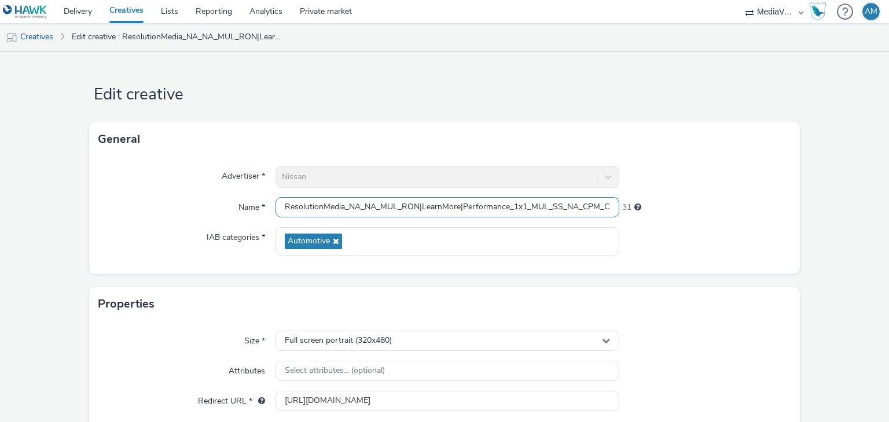
click at [501, 209] on input "ResolutionMedia_NA_NA_MUL_RON|LearnMore|Performance_1x1_MUL_SS_NA_CPM_CNT_VSS_A…" at bounding box center [446, 207] width 343 height 20
paste input "DXB_NA"
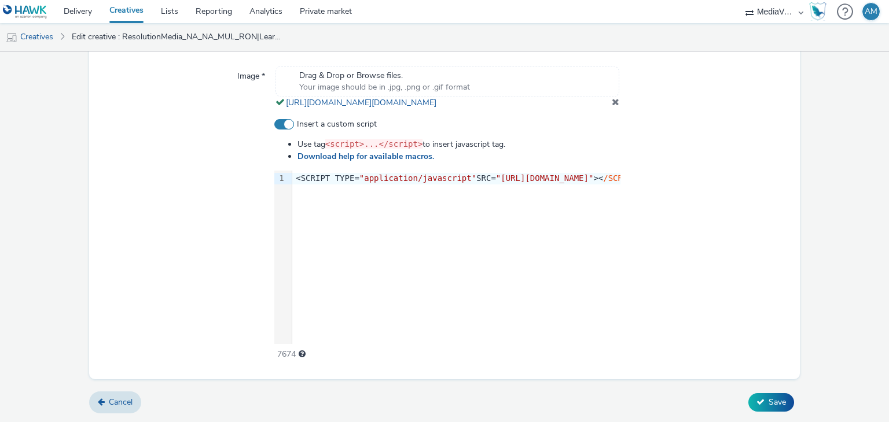
scroll to position [441, 0]
type input "ResolutionMedia_NA_NA_MUL_RON|LearnMore|Performance_1x1_MUL_SS_NA_CPM_CNT_VSS_A…"
click at [465, 280] on div "9 1 › <SCRIPT TYPE= "application/javascript" SRC= "[URL][DOMAIN_NAME]" >< /SCRI…" at bounding box center [447, 258] width 346 height 174
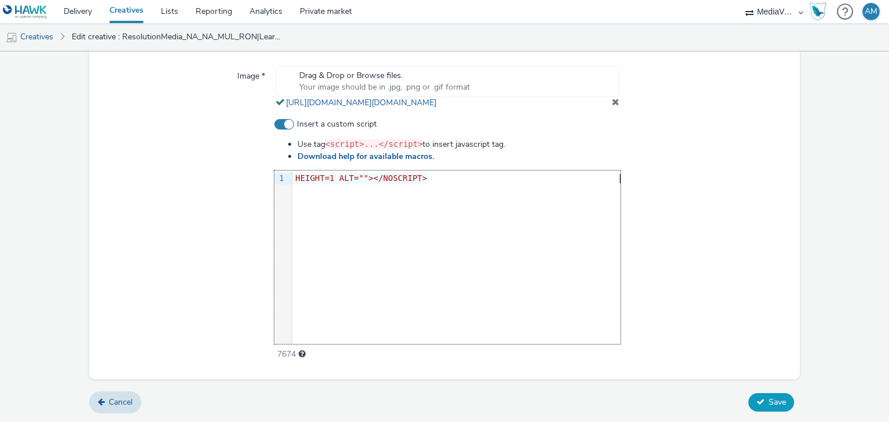
click at [774, 404] on span "Save" at bounding box center [776, 402] width 17 height 11
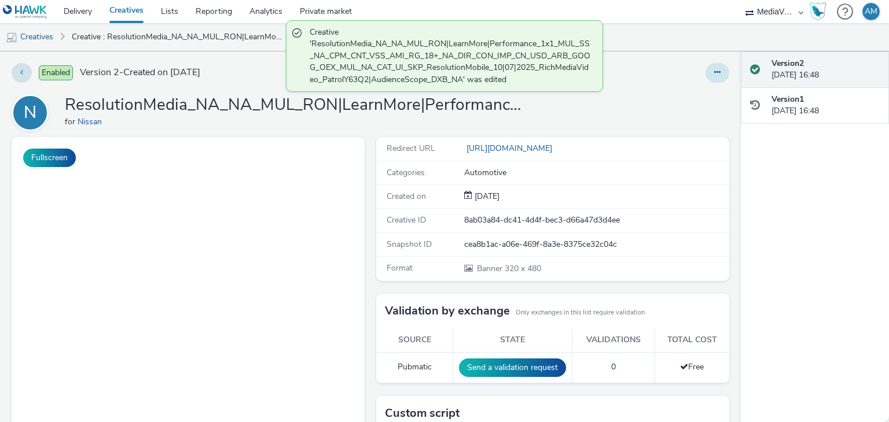
click at [714, 68] on icon at bounding box center [717, 72] width 6 height 8
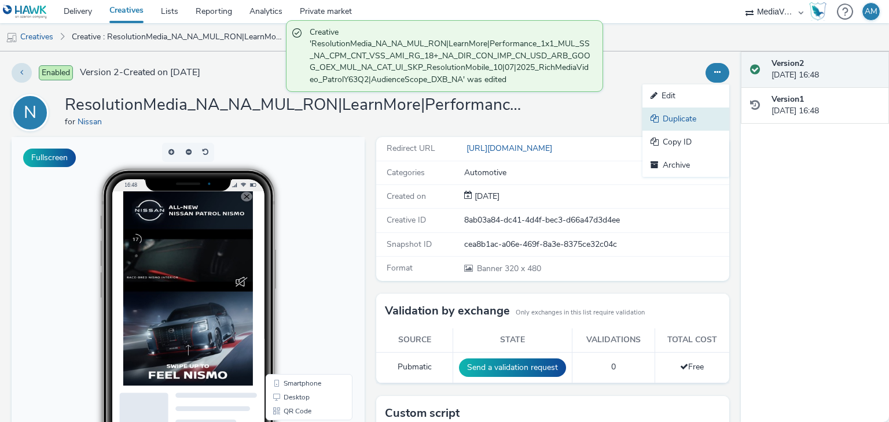
click at [672, 115] on link "Duplicate" at bounding box center [685, 119] width 87 height 23
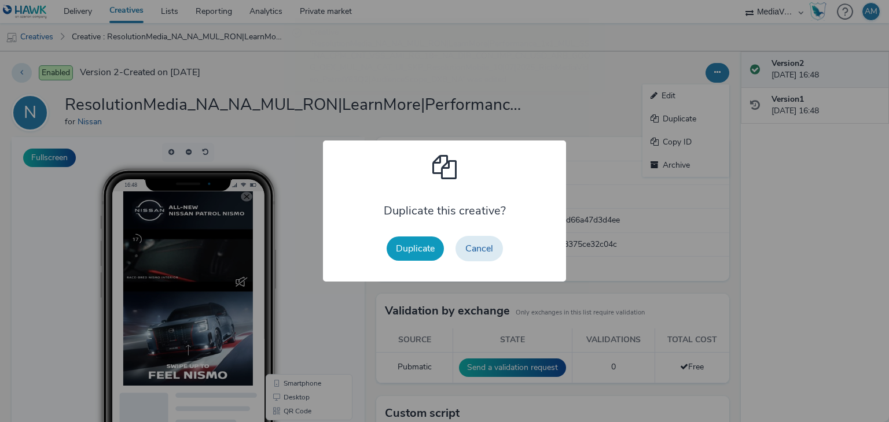
click at [405, 240] on button "Duplicate" at bounding box center [415, 249] width 57 height 24
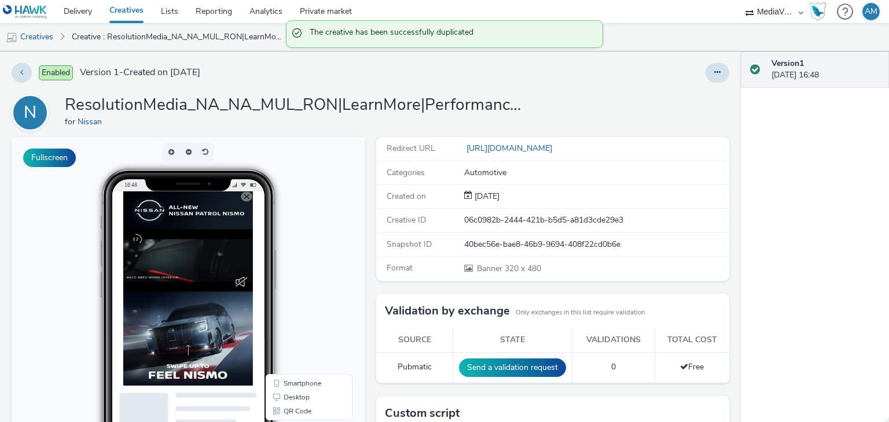
click at [705, 62] on div "Enabled Version 1 - Created on [DATE] N ResolutionMedia_NA_NA_MUL_RON|LearnMore…" at bounding box center [370, 237] width 741 height 371
click at [714, 68] on icon at bounding box center [717, 72] width 6 height 8
click at [683, 89] on link "Edit" at bounding box center [685, 95] width 87 height 23
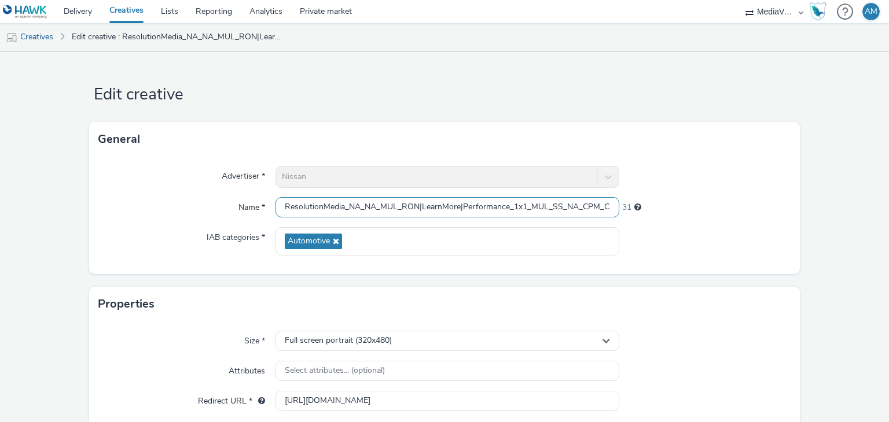
click at [471, 217] on input "ResolutionMedia_NA_NA_MUL_RON|LearnMore|Performance_1x1_MUL_SS_NA_CPM_CNT_VSS_A…" at bounding box center [446, 207] width 343 height 20
paste input "BAH_NA"
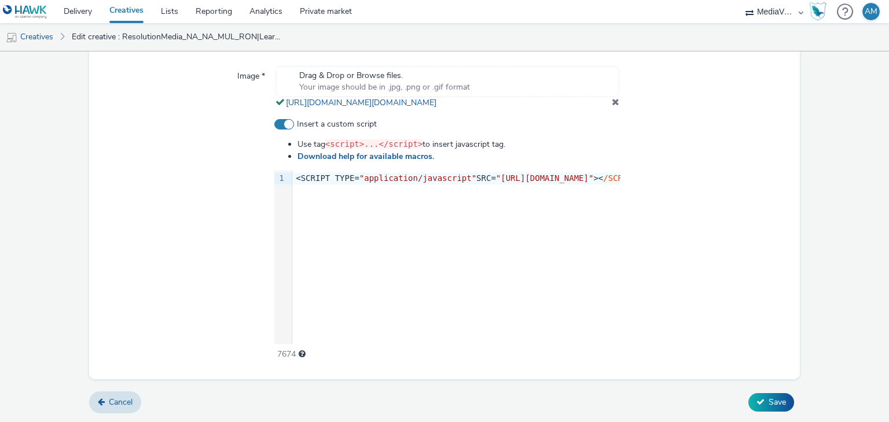
type input "ResolutionMedia_NA_NA_MUL_RON|LearnMore|Performance_1x1_MUL_SS_NA_CPM_CNT_VSS_A…"
click at [491, 226] on div "9 1 › <SCRIPT TYPE= "application/javascript" SRC= "[URL][DOMAIN_NAME]" >< /SCRI…" at bounding box center [447, 258] width 346 height 174
click at [757, 397] on button "Save" at bounding box center [771, 402] width 46 height 19
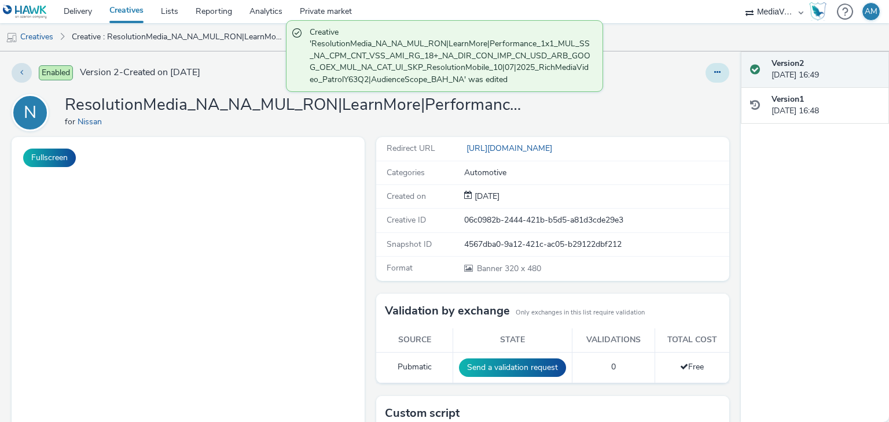
click at [706, 80] on button at bounding box center [717, 73] width 24 height 20
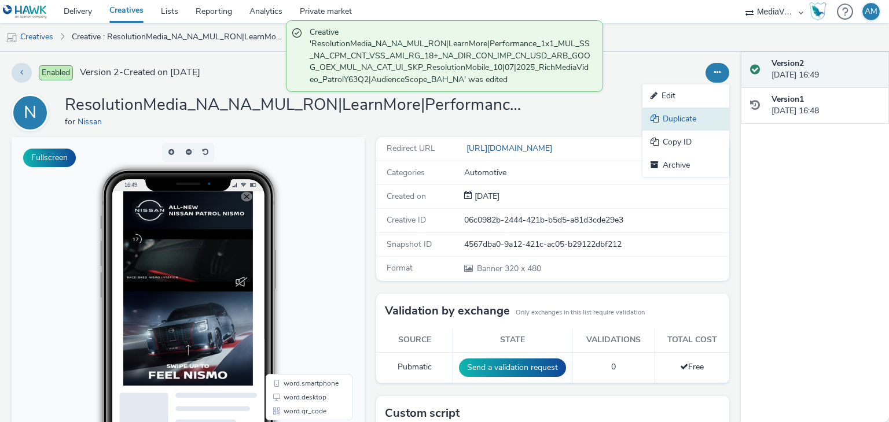
click at [674, 121] on link "Duplicate" at bounding box center [685, 119] width 87 height 23
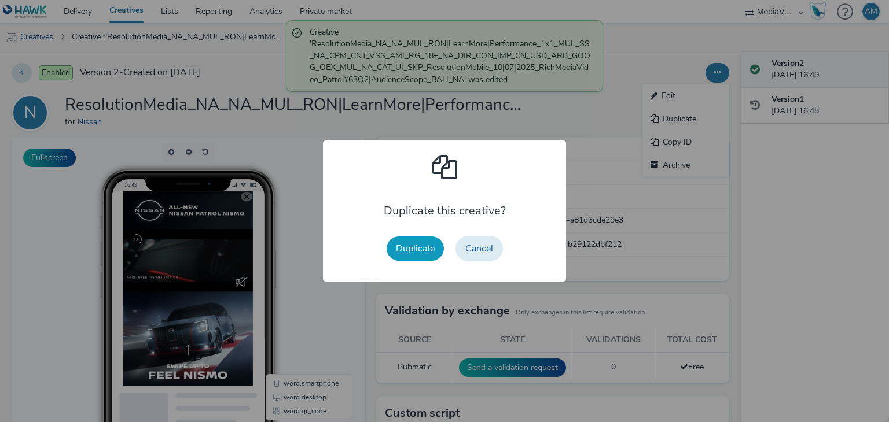
click at [419, 249] on button "Duplicate" at bounding box center [415, 249] width 57 height 24
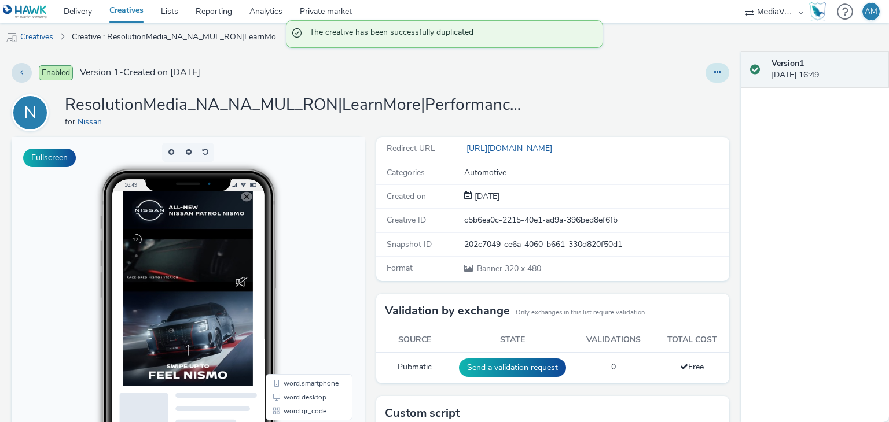
click at [705, 77] on button at bounding box center [717, 73] width 24 height 20
click at [674, 90] on link "Edit" at bounding box center [685, 95] width 87 height 23
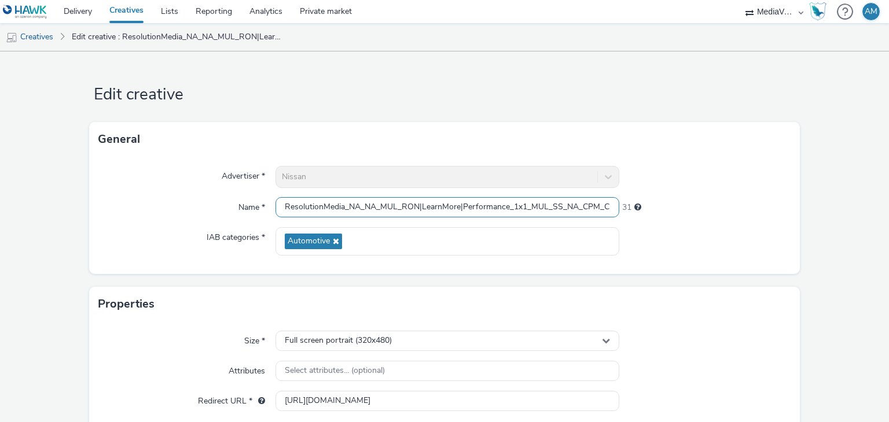
click at [470, 202] on input "ResolutionMedia_NA_NA_MUL_RON|LearnMore|Performance_1x1_MUL_SS_NA_CPM_CNT_VSS_A…" at bounding box center [446, 207] width 343 height 20
paste input "AUH_NA"
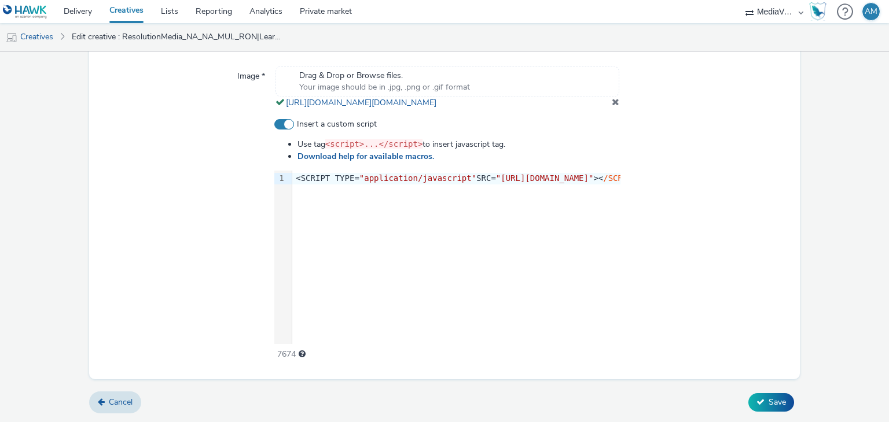
type input "ResolutionMedia_NA_NA_MUL_RON|LearnMore|Performance_1x1_MUL_SS_NA_CPM_CNT_VSS_A…"
click at [477, 284] on div "9 1 › <SCRIPT TYPE= "application/javascript" SRC= "[URL][DOMAIN_NAME]" >< /SCRI…" at bounding box center [447, 258] width 346 height 174
click at [748, 400] on button "Save" at bounding box center [771, 402] width 46 height 19
